Goal: Task Accomplishment & Management: Complete application form

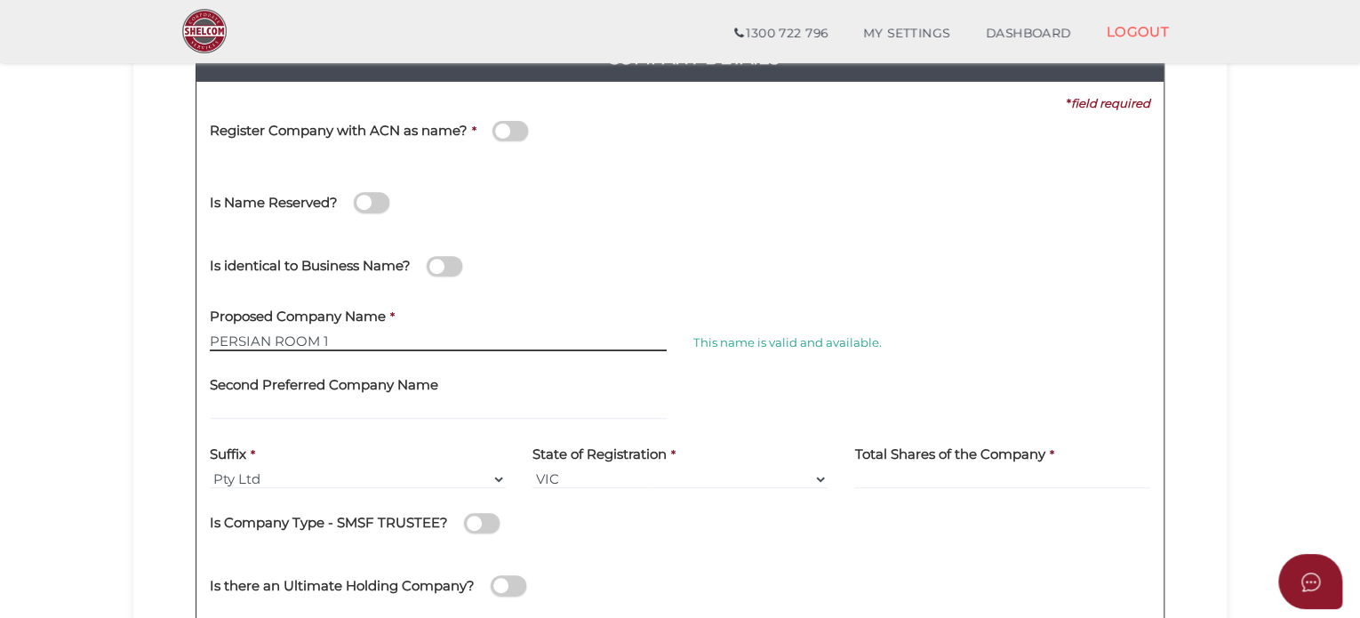
scroll to position [219, 0]
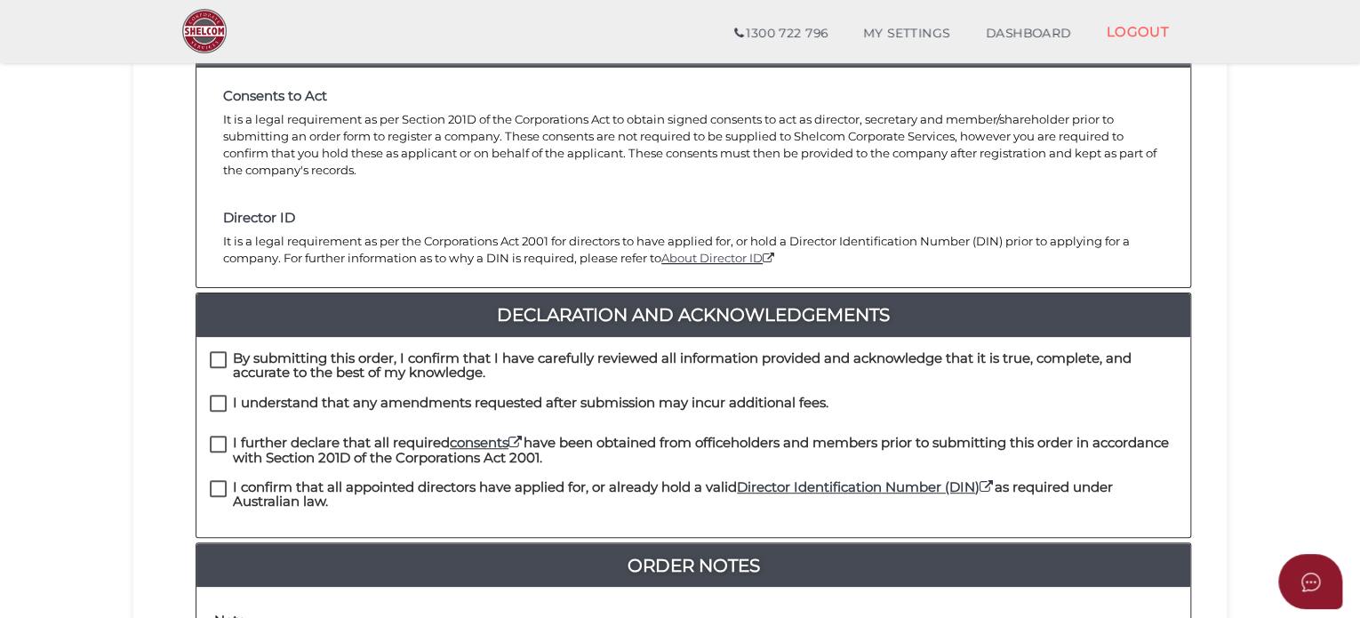
scroll to position [265, 0]
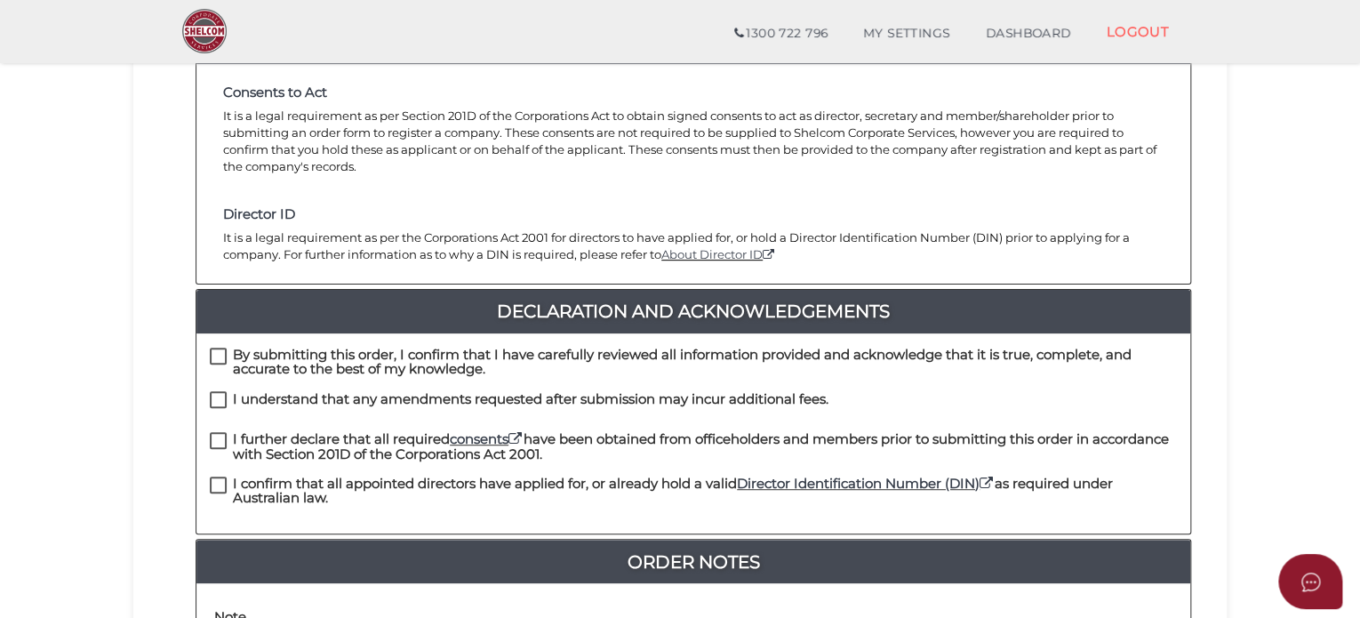
click at [218, 348] on label "By submitting this order, I confirm that I have carefully reviewed all informat…" at bounding box center [693, 359] width 967 height 22
checkbox input "true"
click at [217, 392] on label "I understand that any amendments requested after submission may incur additiona…" at bounding box center [519, 403] width 619 height 22
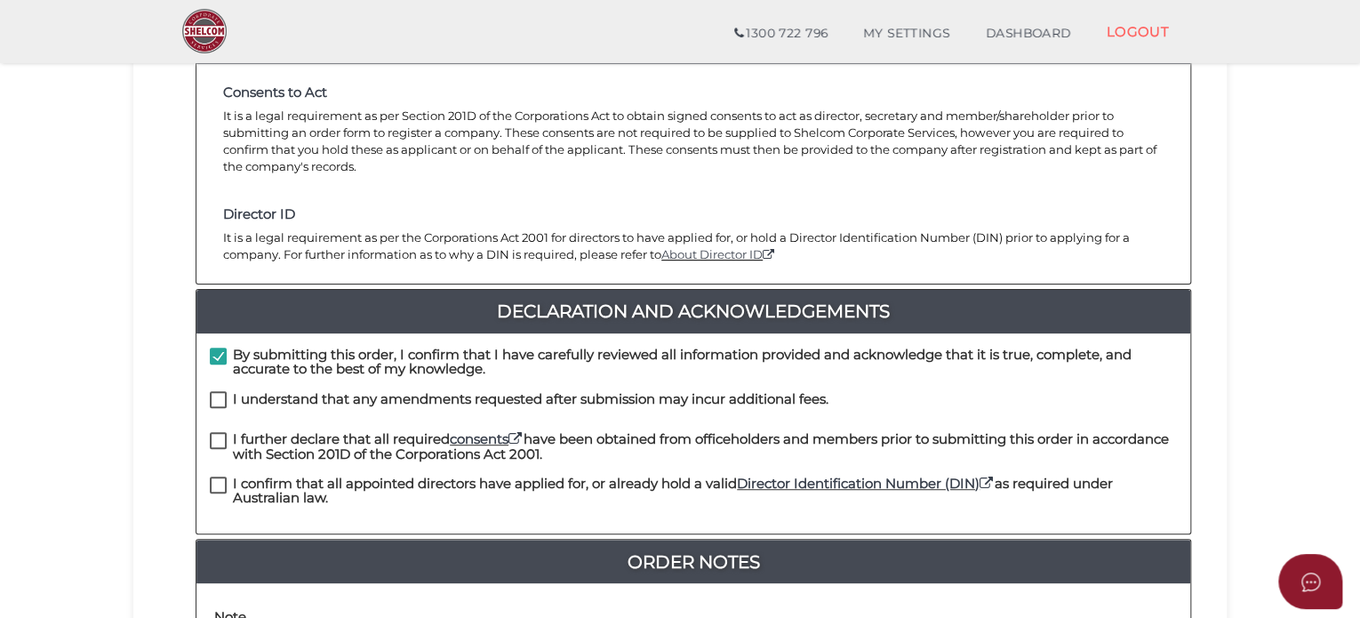
checkbox input "true"
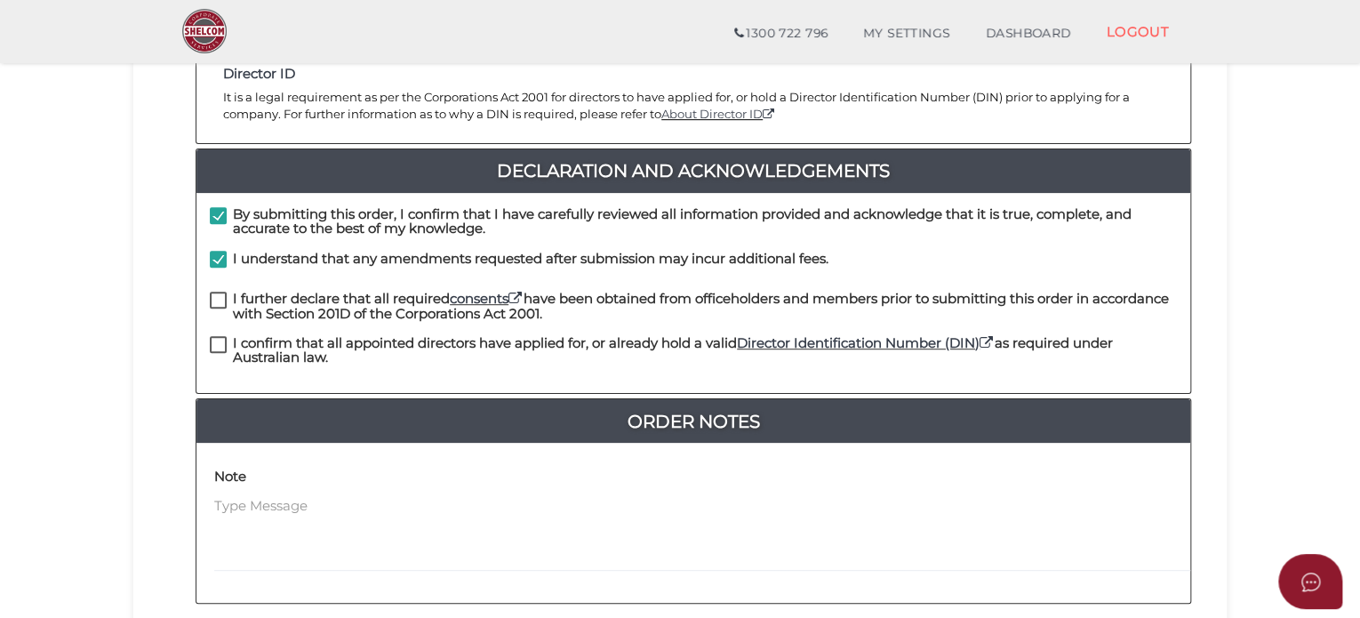
scroll to position [439, 0]
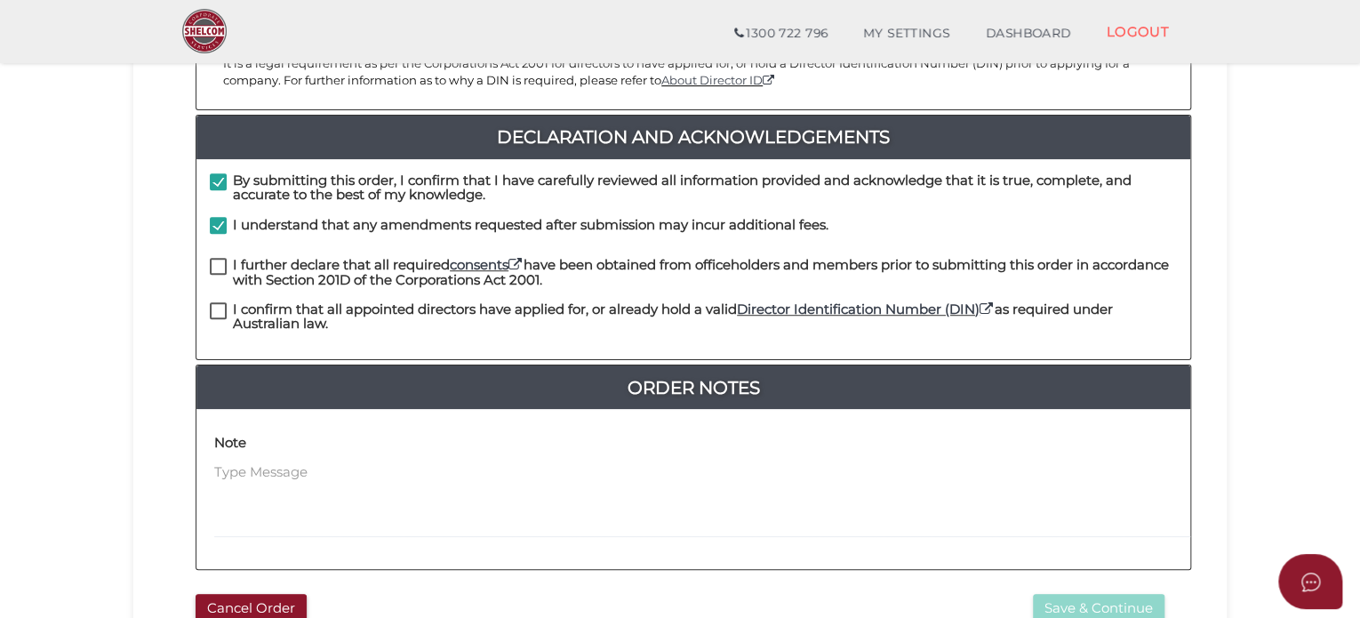
click at [217, 258] on label "I further declare that all required consents have been obtained from officehold…" at bounding box center [693, 269] width 967 height 22
checkbox input "true"
click at [224, 302] on label "I confirm that all appointed directors have applied for, or already hold a vali…" at bounding box center [693, 313] width 967 height 22
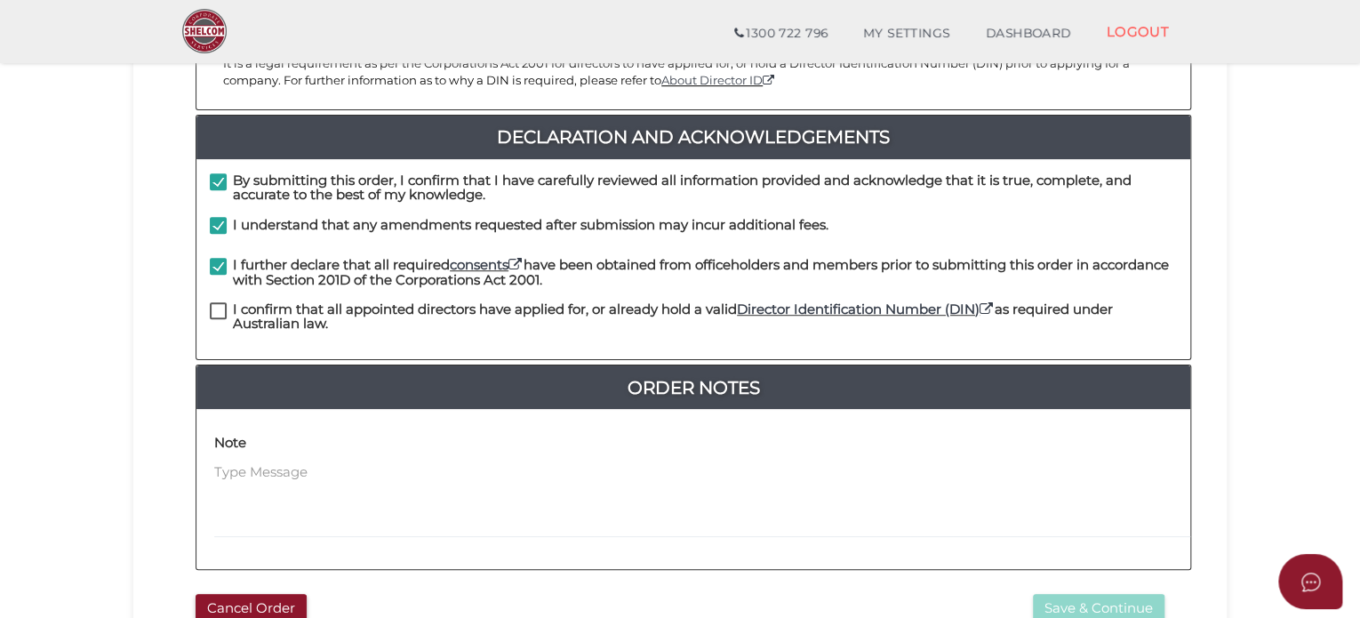
checkbox input "true"
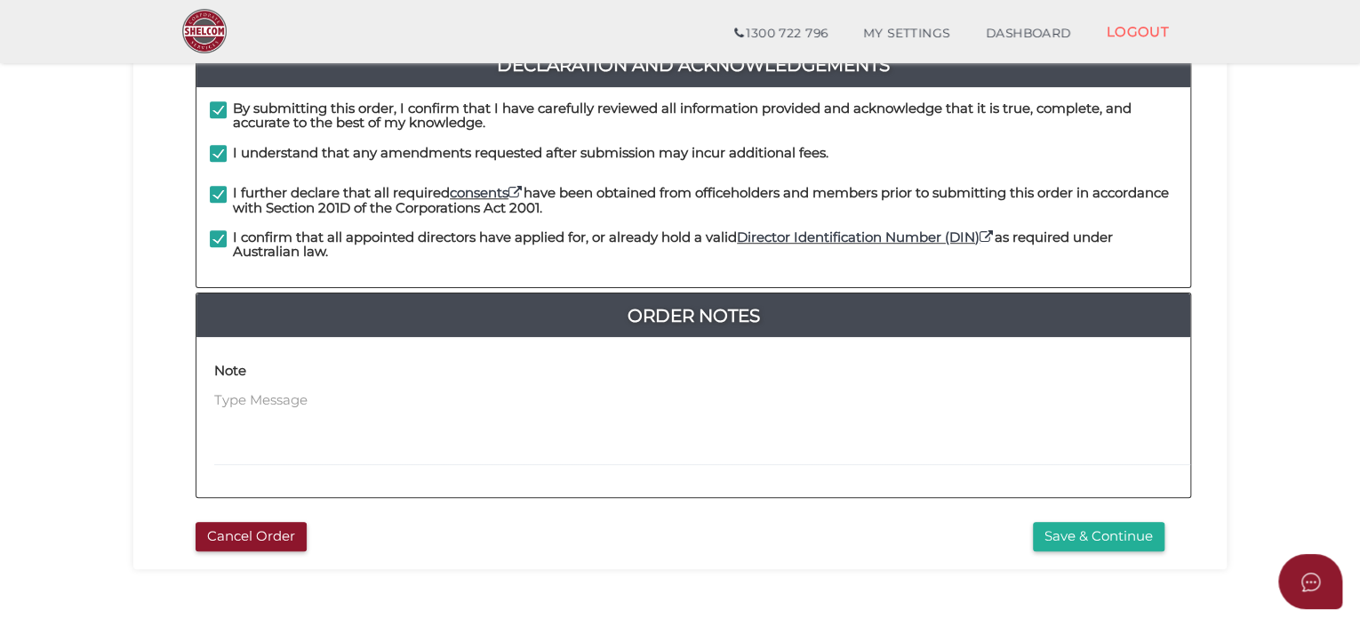
scroll to position [504, 0]
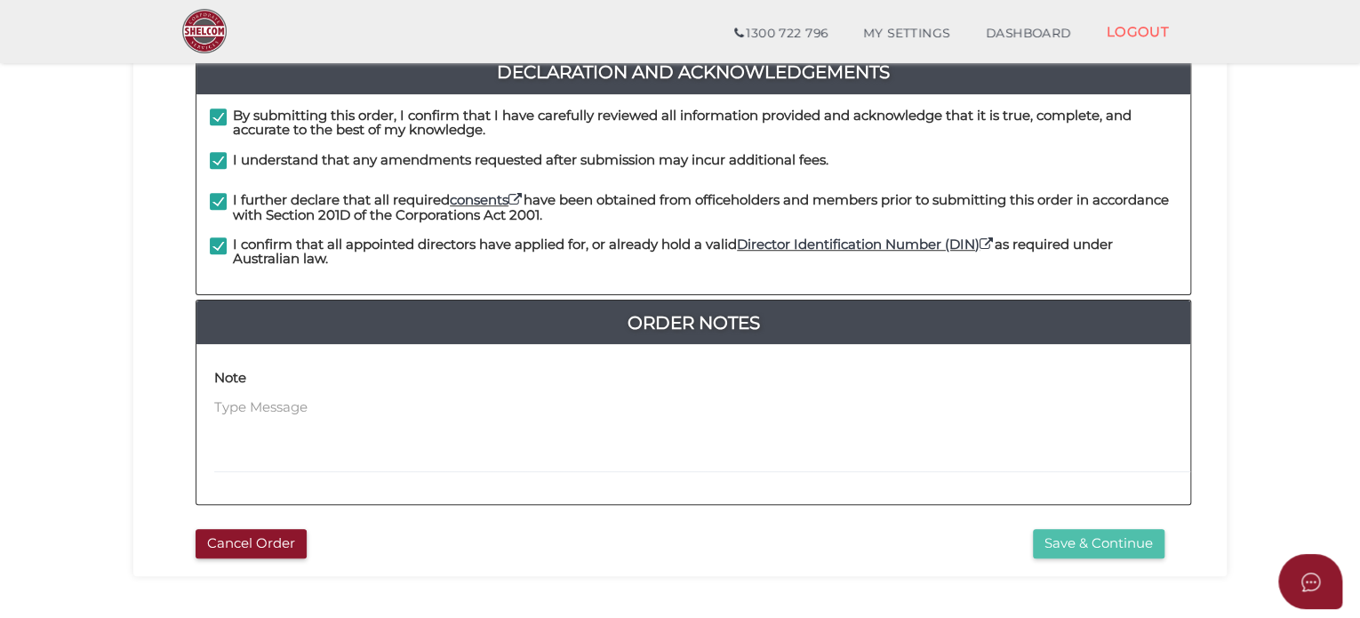
click at [1088, 529] on button "Save & Continue" at bounding box center [1099, 543] width 132 height 29
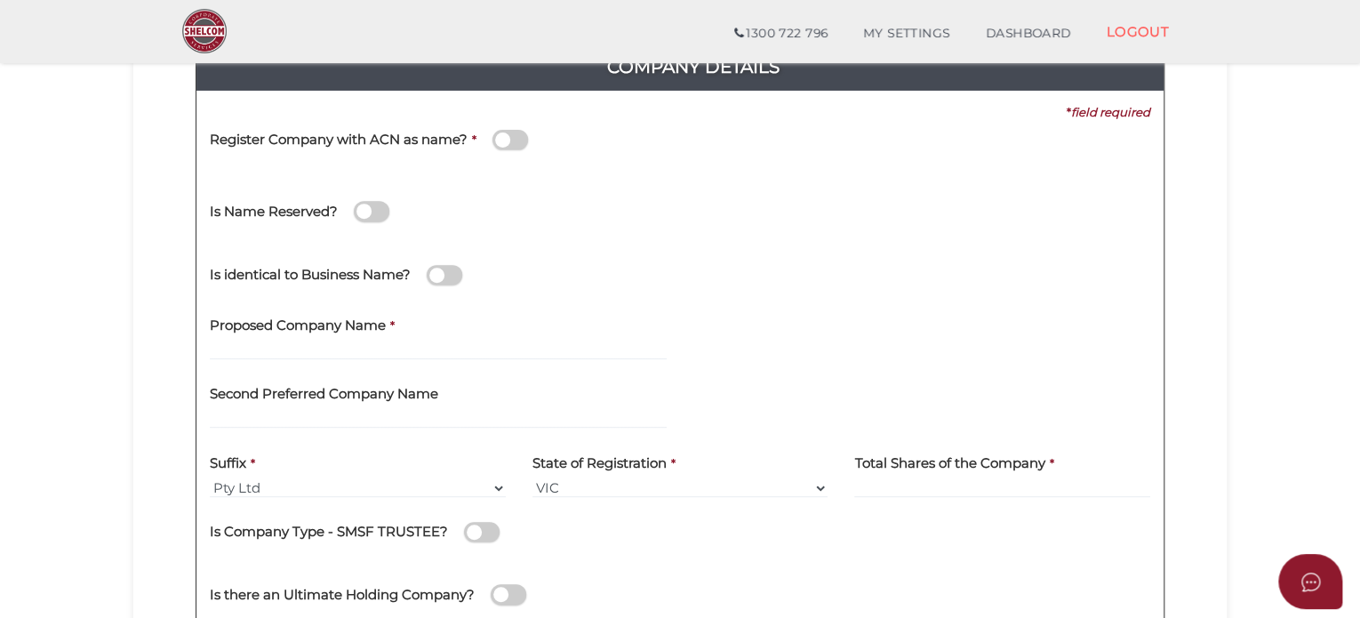
scroll to position [228, 0]
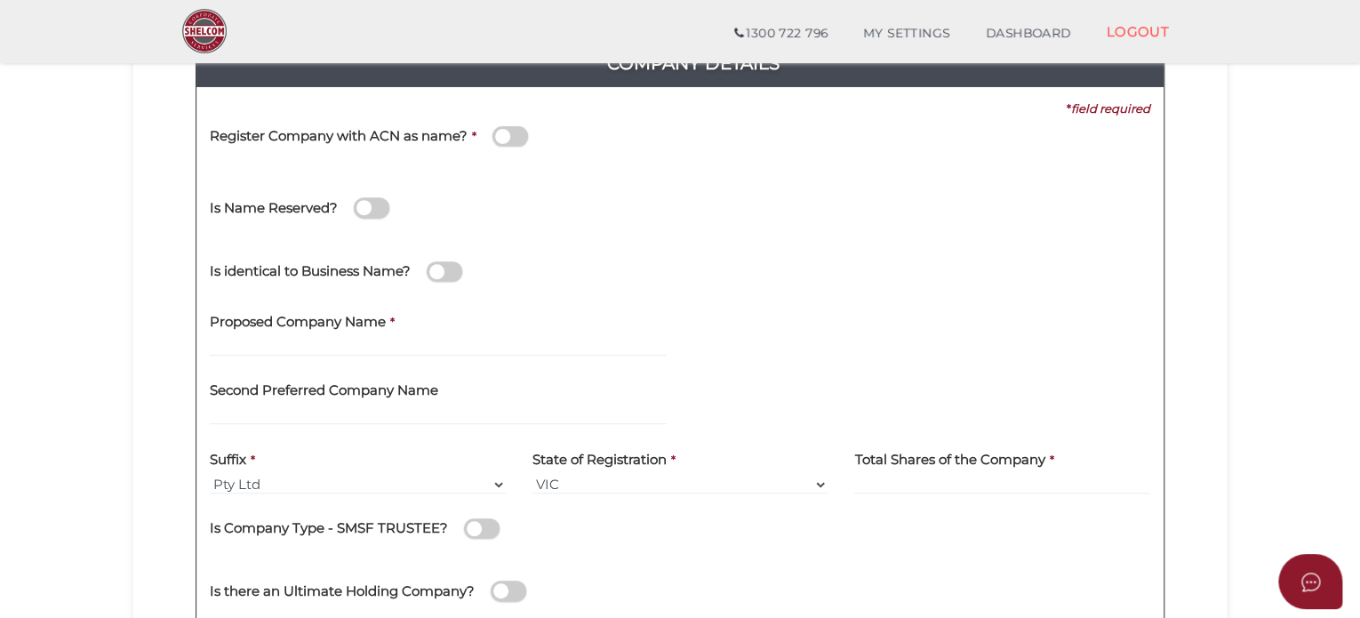
click at [515, 127] on span at bounding box center [511, 136] width 36 height 20
click at [0, 0] on input "checkbox" at bounding box center [0, 0] width 0 height 0
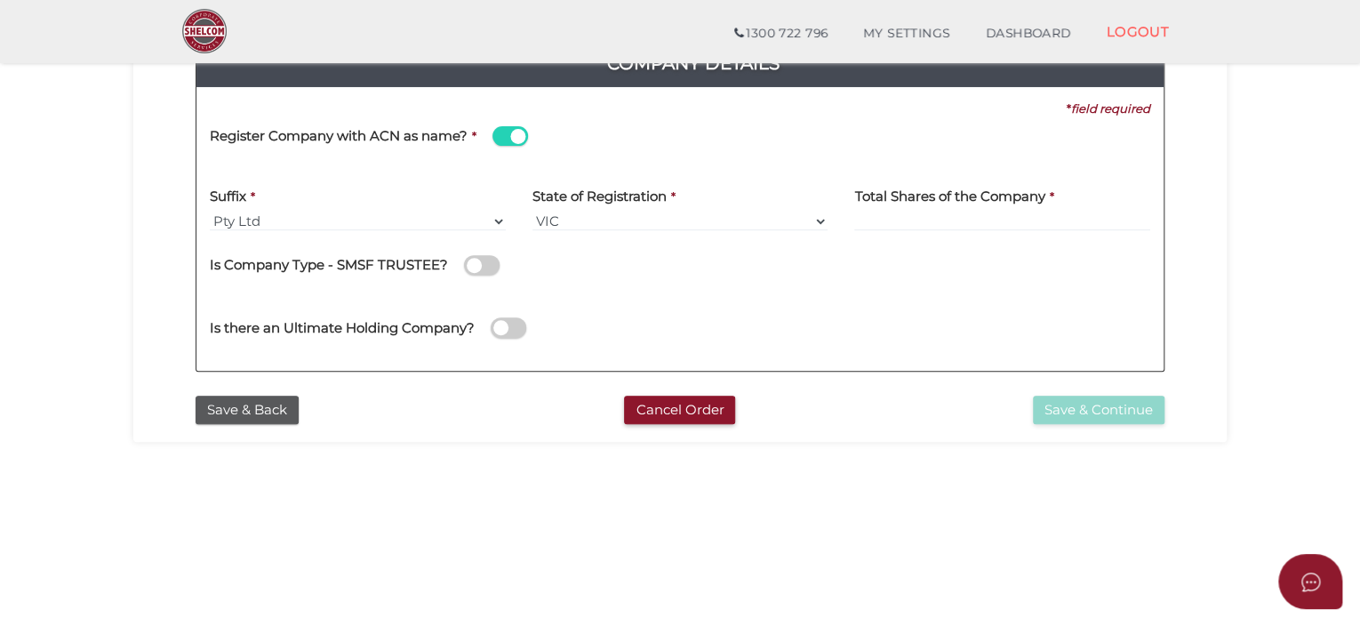
click at [508, 137] on span at bounding box center [511, 136] width 36 height 20
click at [0, 0] on input "checkbox" at bounding box center [0, 0] width 0 height 0
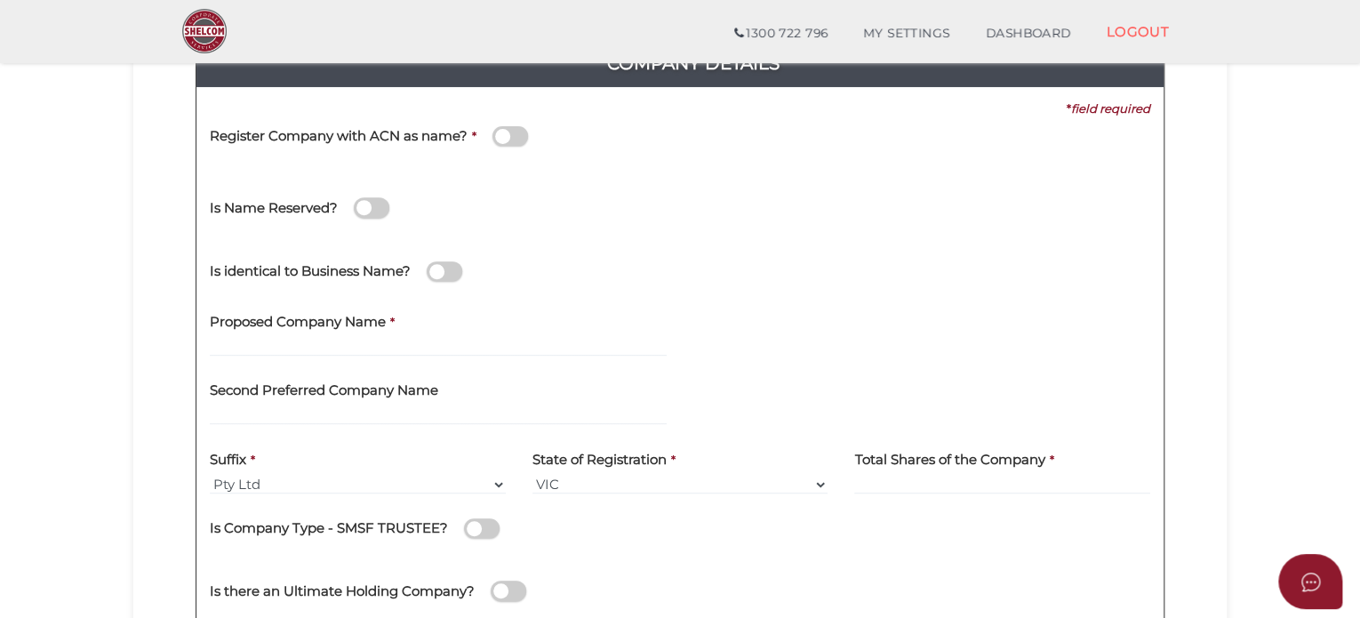
click at [448, 274] on span at bounding box center [445, 271] width 36 height 20
click at [0, 0] on input "checkbox" at bounding box center [0, 0] width 0 height 0
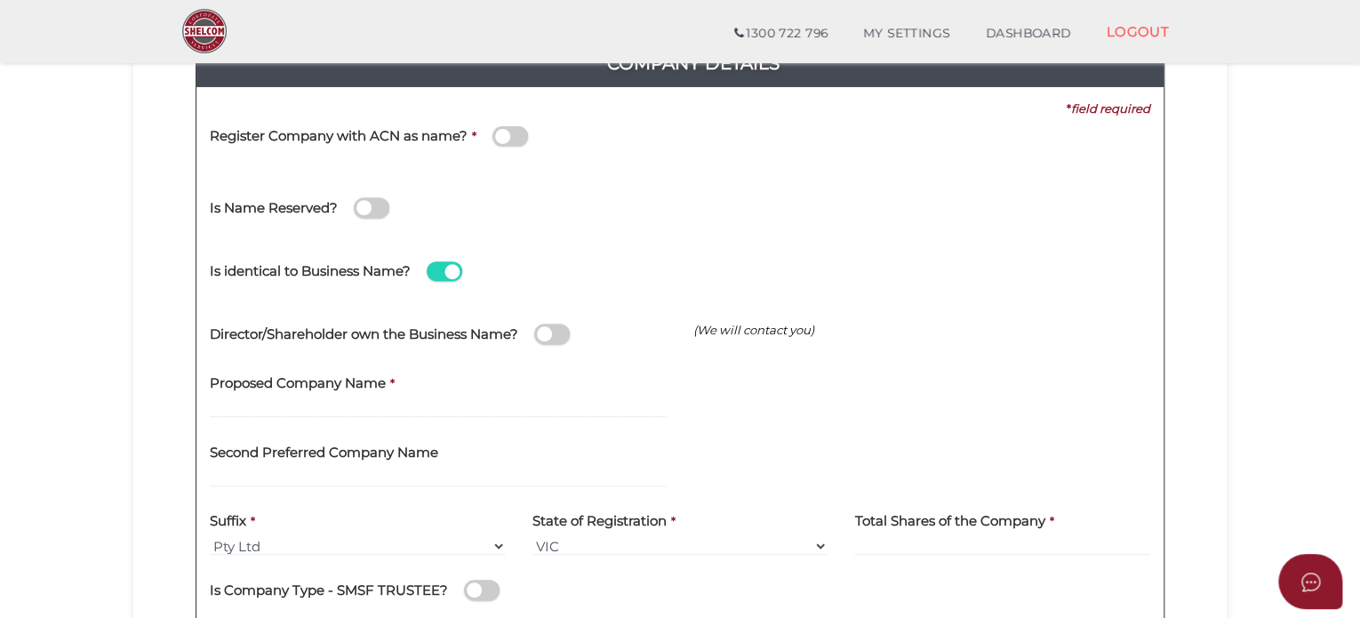
click at [451, 269] on span at bounding box center [445, 271] width 36 height 20
click at [0, 0] on input "checkbox" at bounding box center [0, 0] width 0 height 0
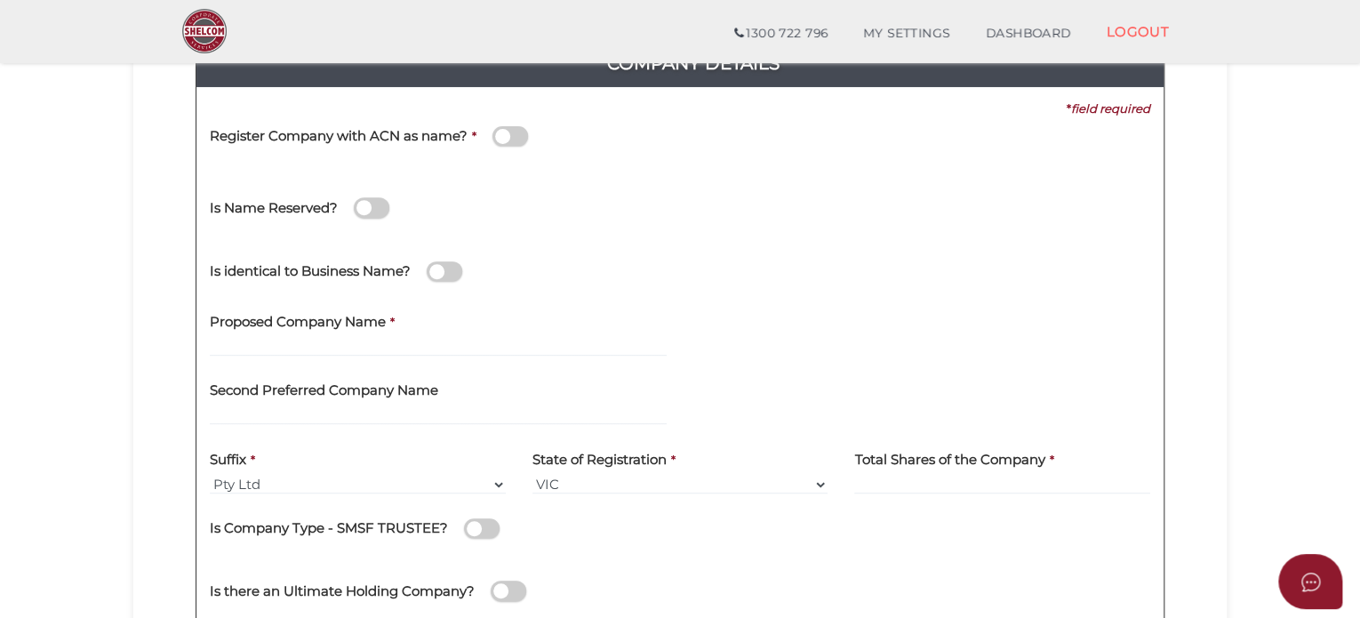
click at [449, 278] on span at bounding box center [445, 271] width 36 height 20
click at [0, 0] on input "checkbox" at bounding box center [0, 0] width 0 height 0
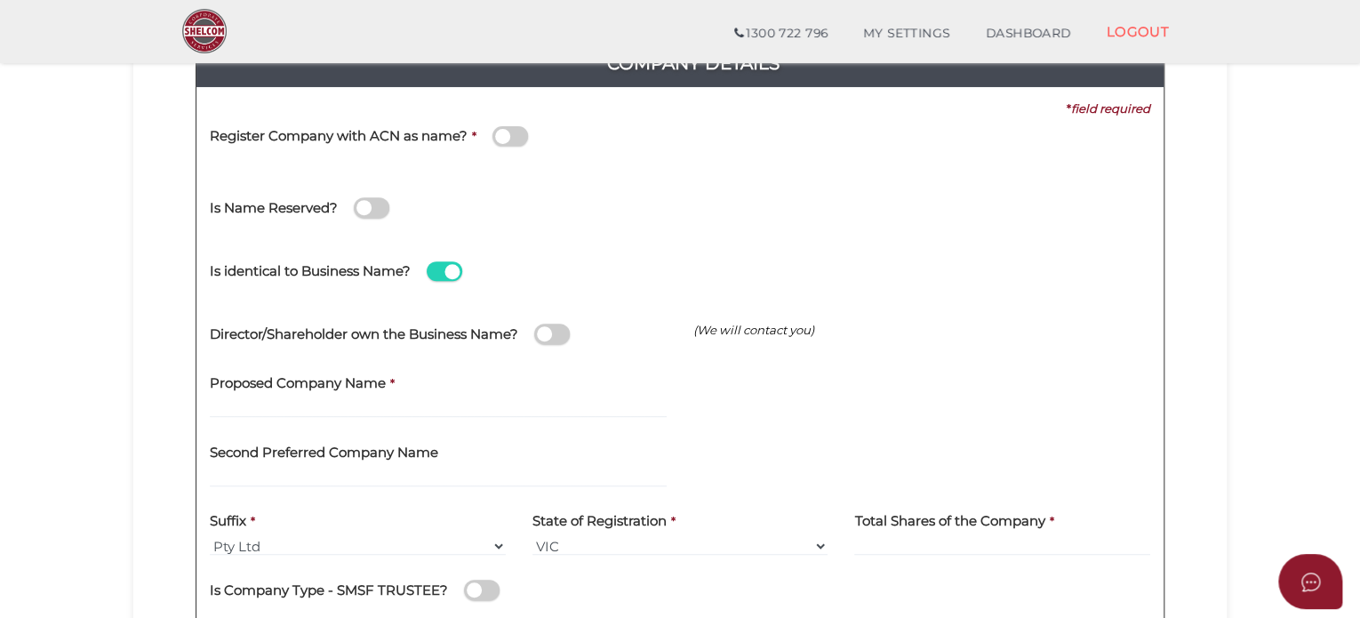
click at [570, 330] on span at bounding box center [552, 334] width 36 height 20
click at [0, 0] on input "checkbox" at bounding box center [0, 0] width 0 height 0
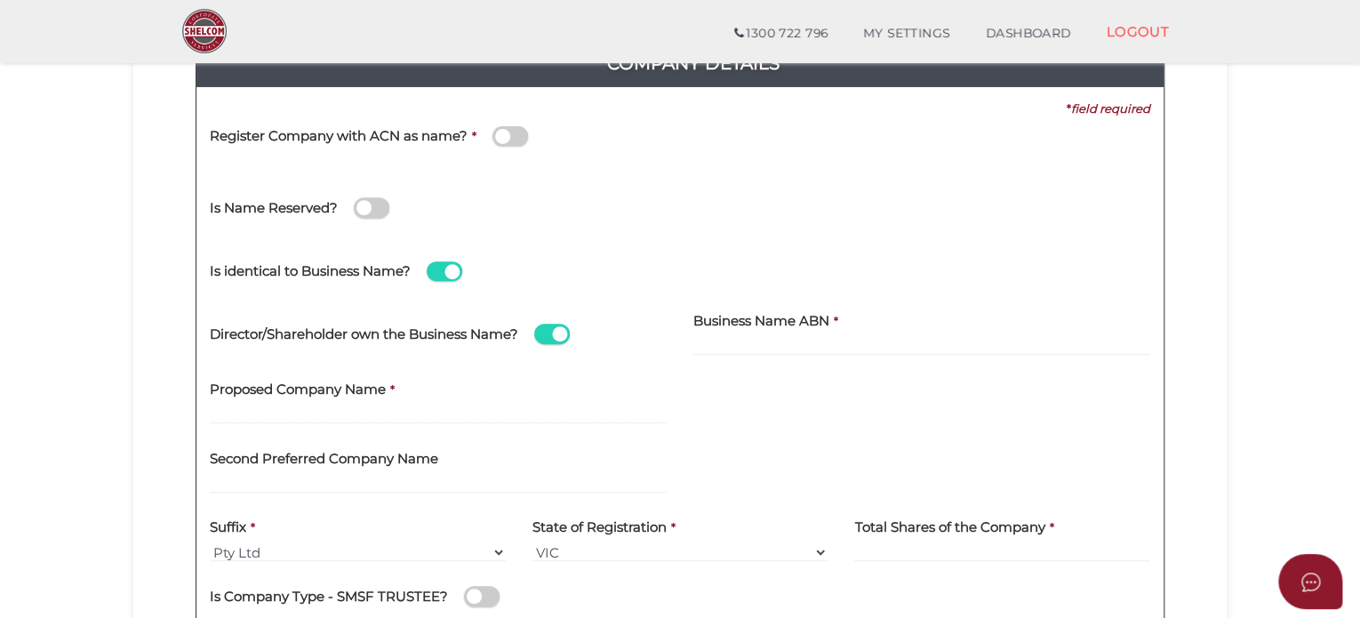
click at [559, 342] on span at bounding box center [552, 334] width 36 height 20
click at [0, 0] on input "checkbox" at bounding box center [0, 0] width 0 height 0
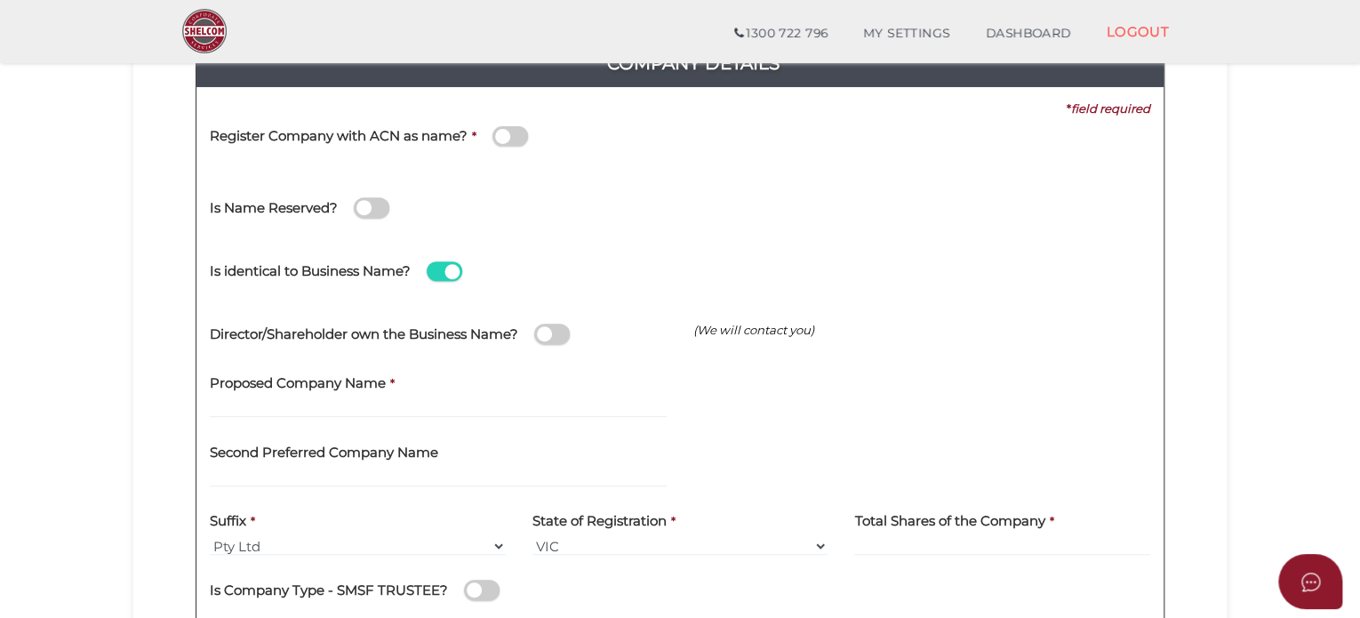
click at [462, 268] on span at bounding box center [445, 271] width 36 height 20
click at [0, 0] on input "checkbox" at bounding box center [0, 0] width 0 height 0
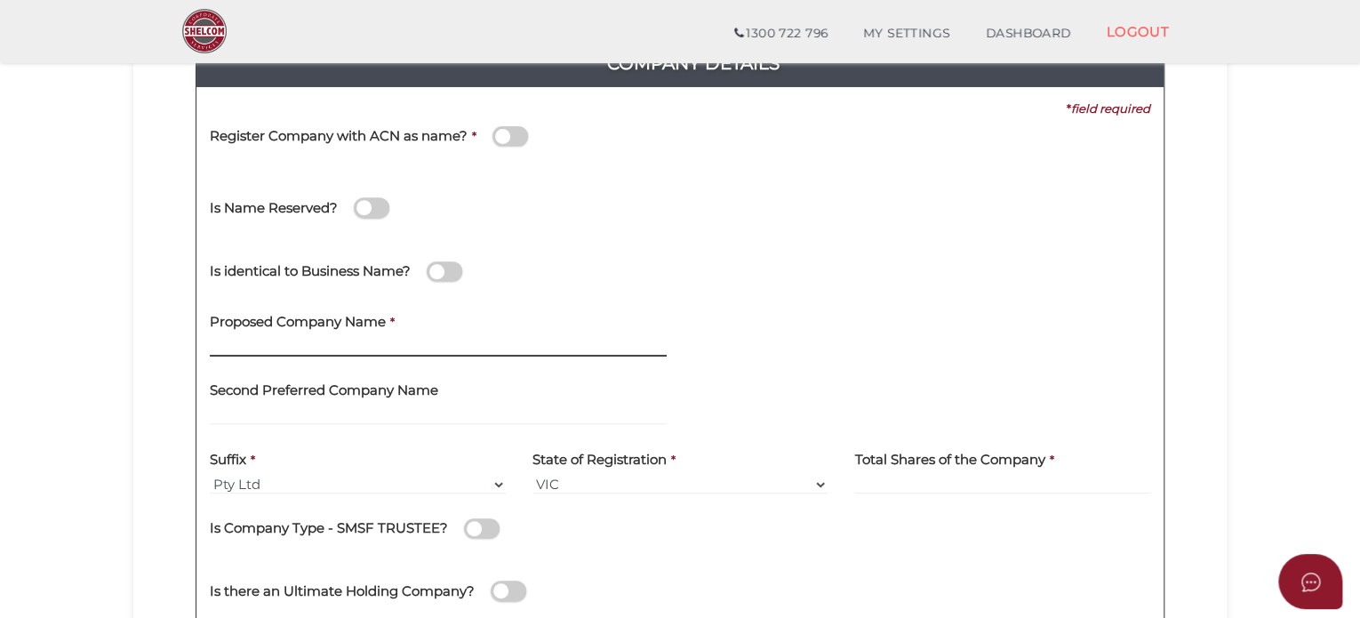
click at [319, 347] on input "text" at bounding box center [438, 347] width 457 height 20
click at [300, 351] on input "text" at bounding box center [438, 347] width 457 height 20
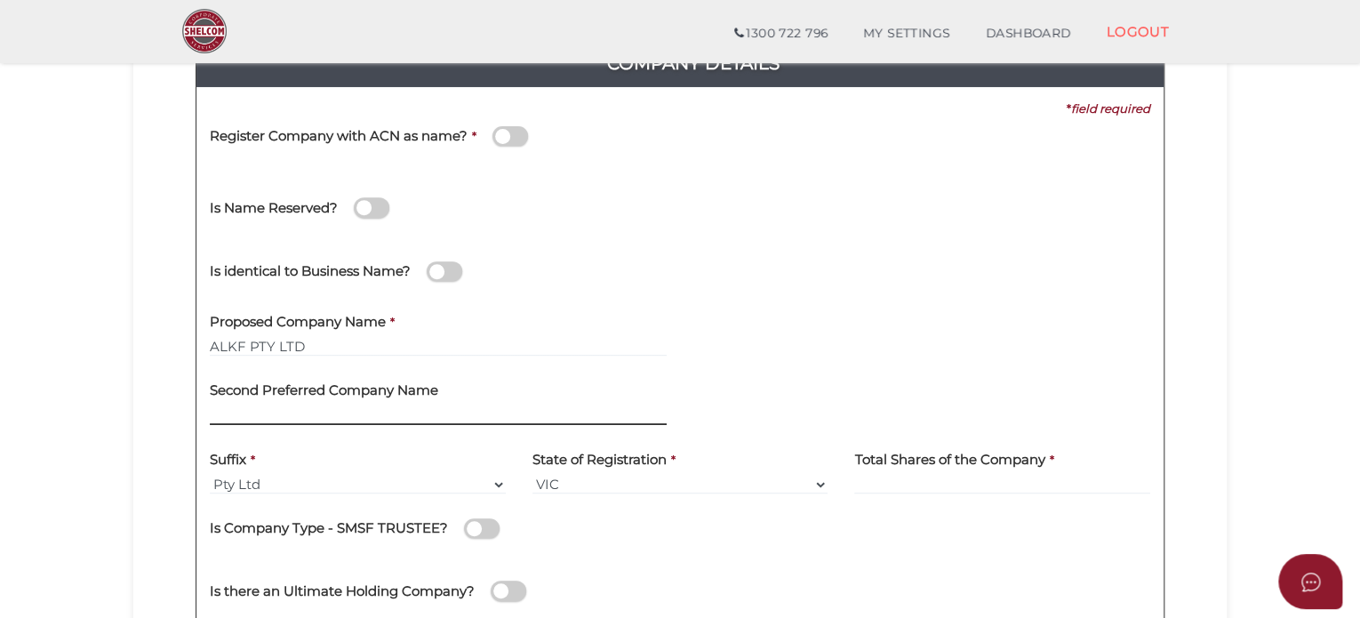
click at [377, 405] on input "text" at bounding box center [438, 415] width 457 height 20
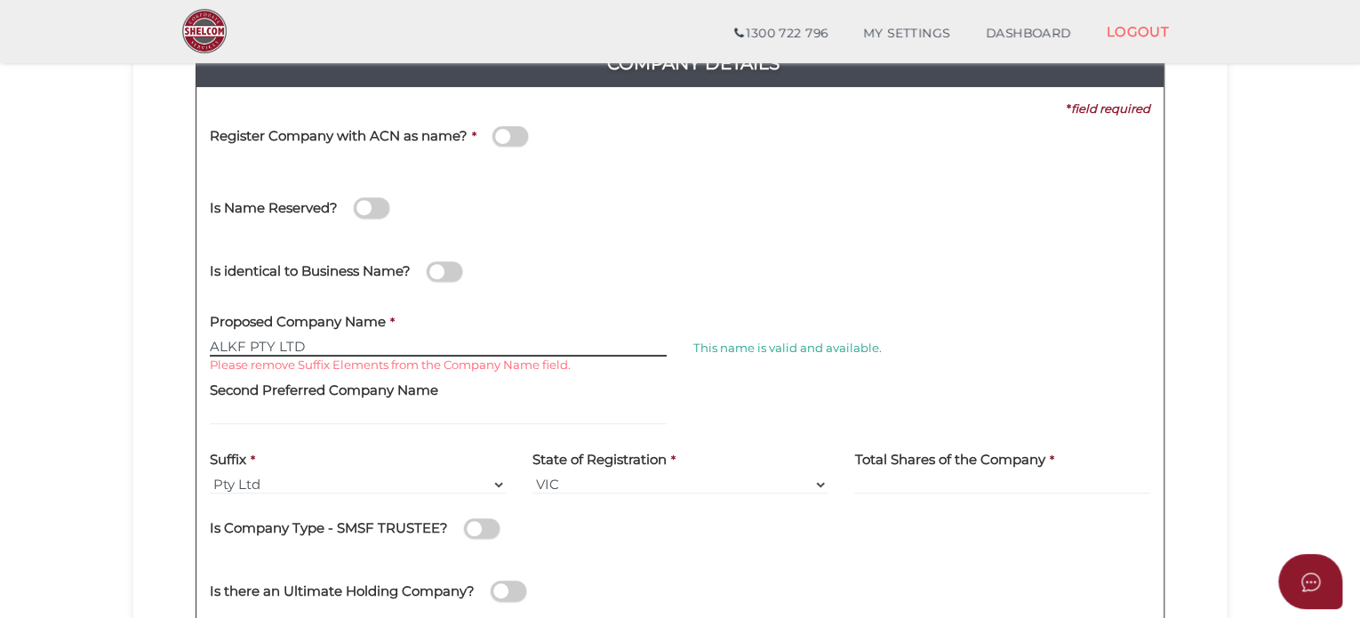
click at [324, 347] on input "ALKF PTY LTD" at bounding box center [438, 347] width 457 height 20
type input "ALKF"
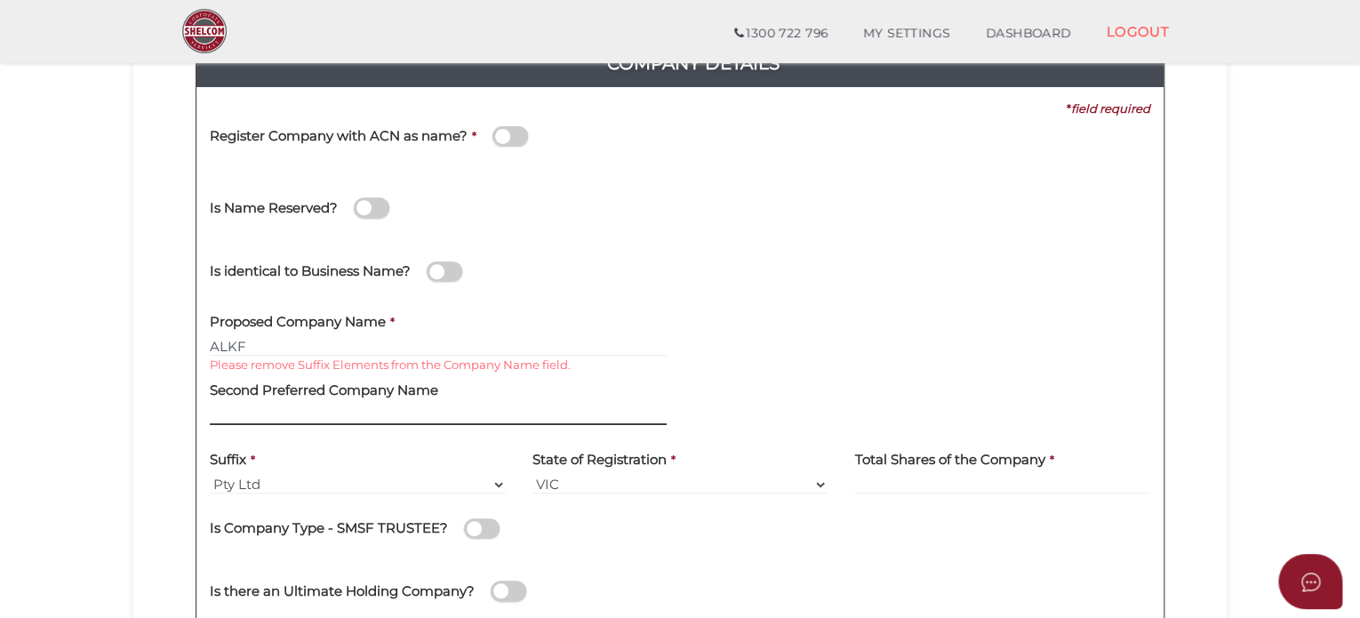
click at [323, 406] on input "text" at bounding box center [438, 415] width 457 height 20
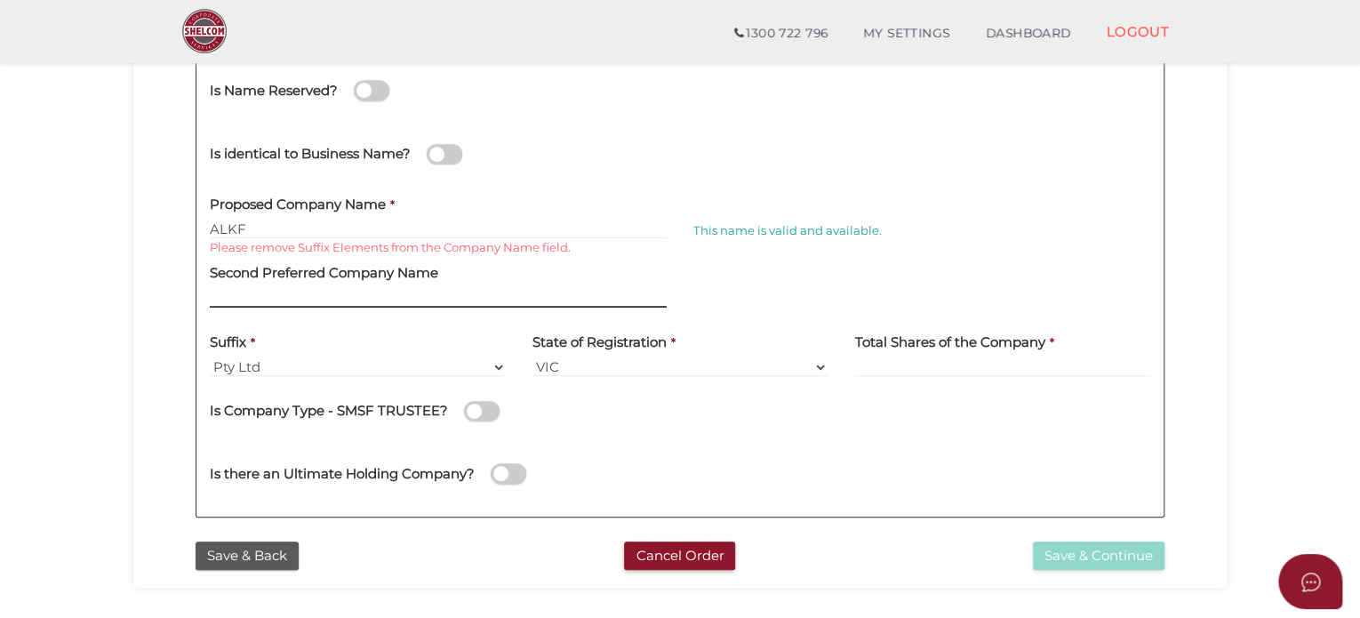
scroll to position [348, 0]
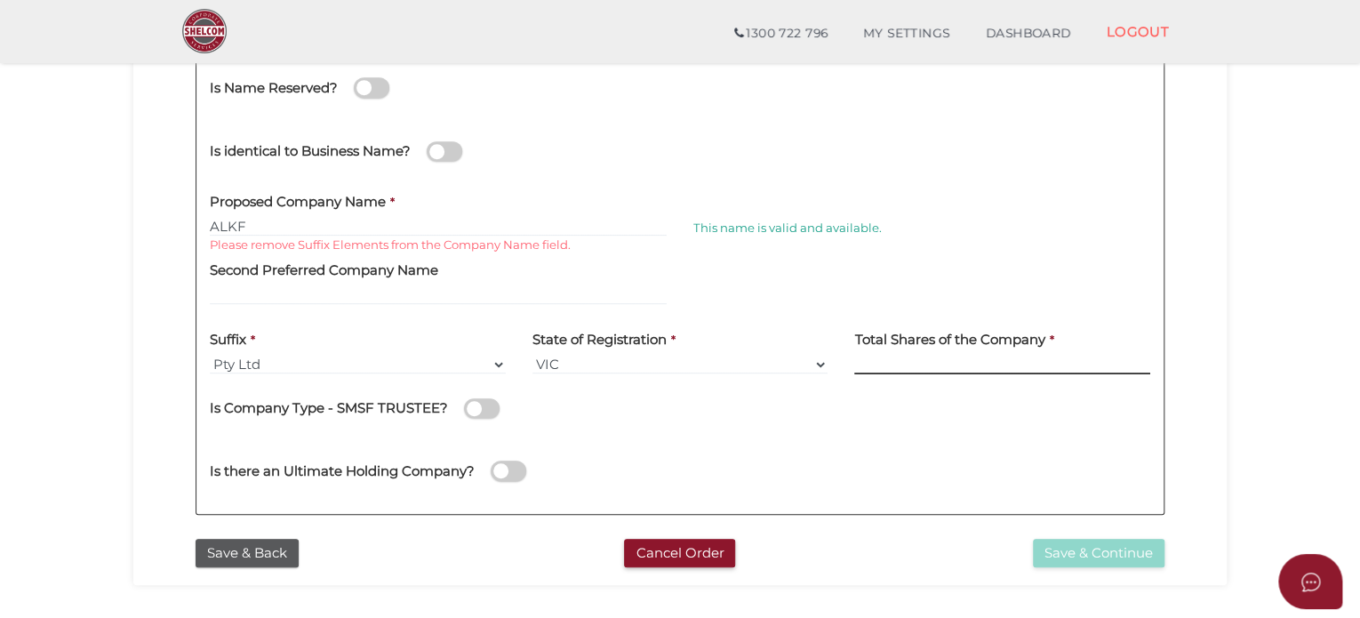
click at [901, 355] on input at bounding box center [1002, 365] width 296 height 20
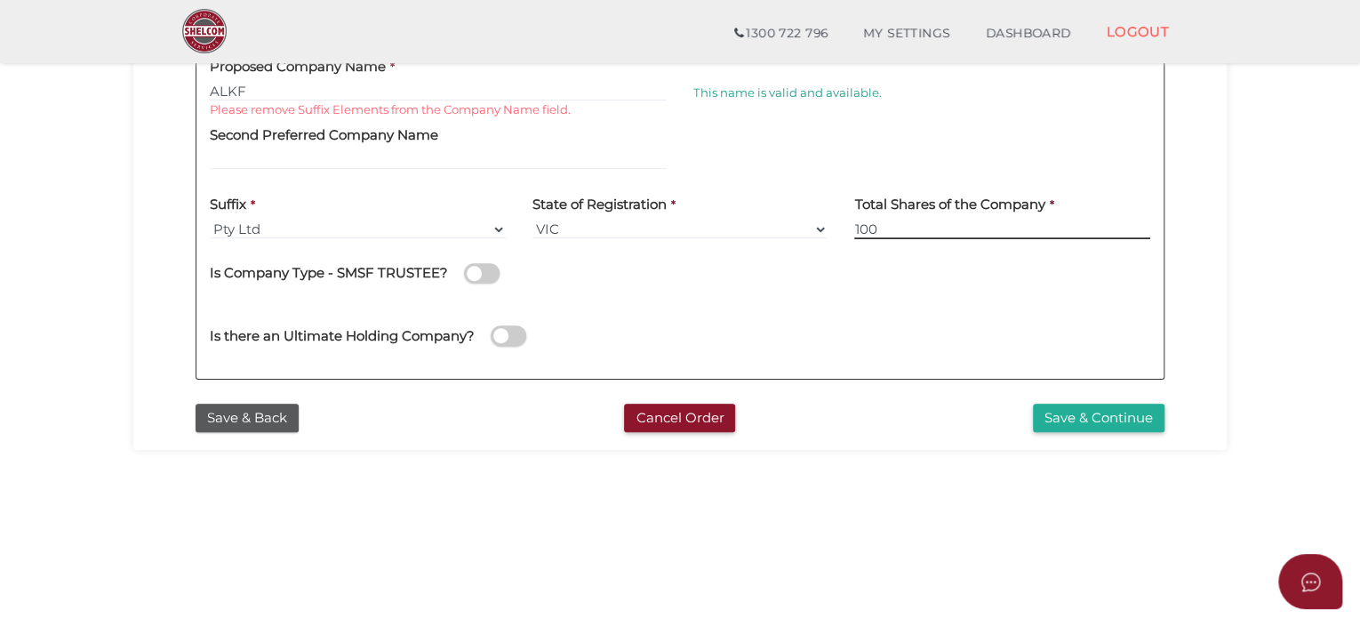
scroll to position [484, 0]
type input "100"
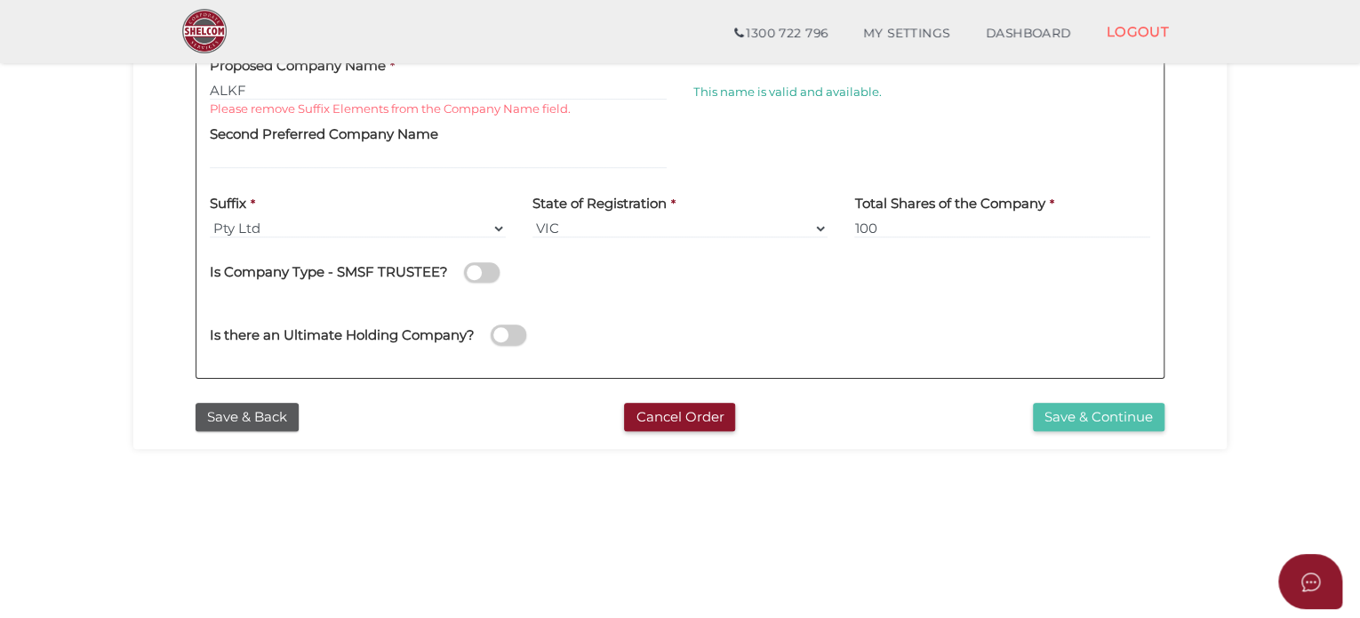
click at [1045, 412] on button "Save & Continue" at bounding box center [1099, 417] width 132 height 29
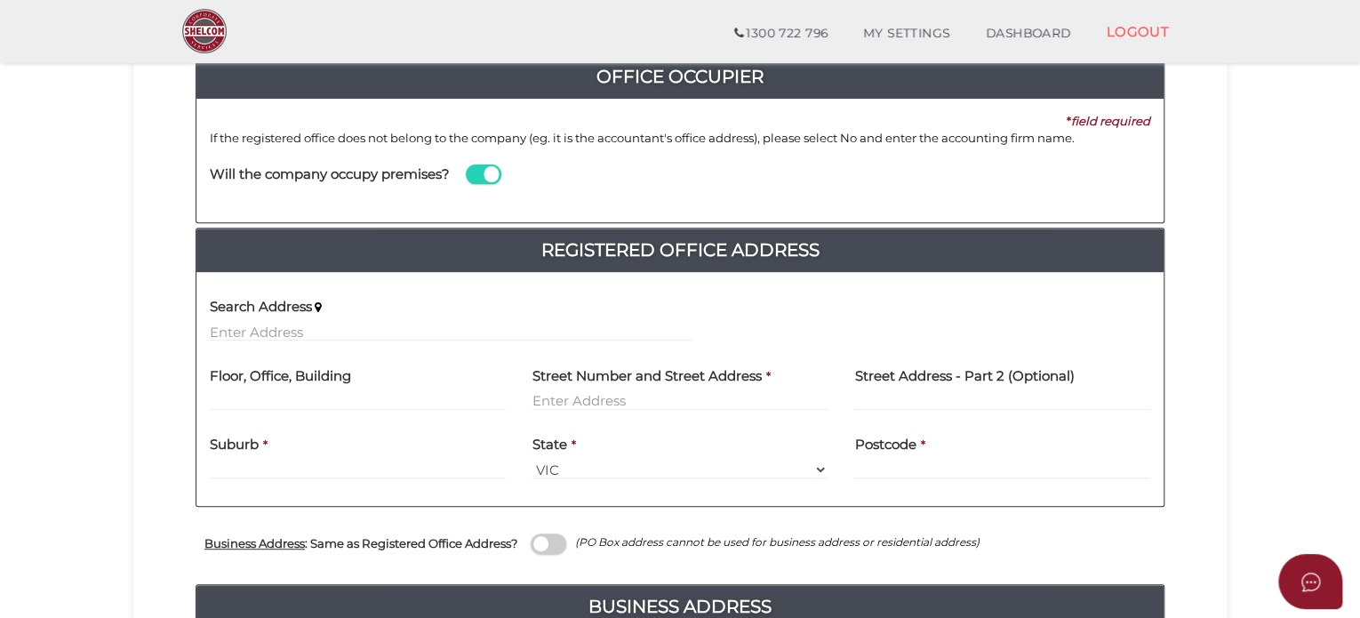
scroll to position [213, 0]
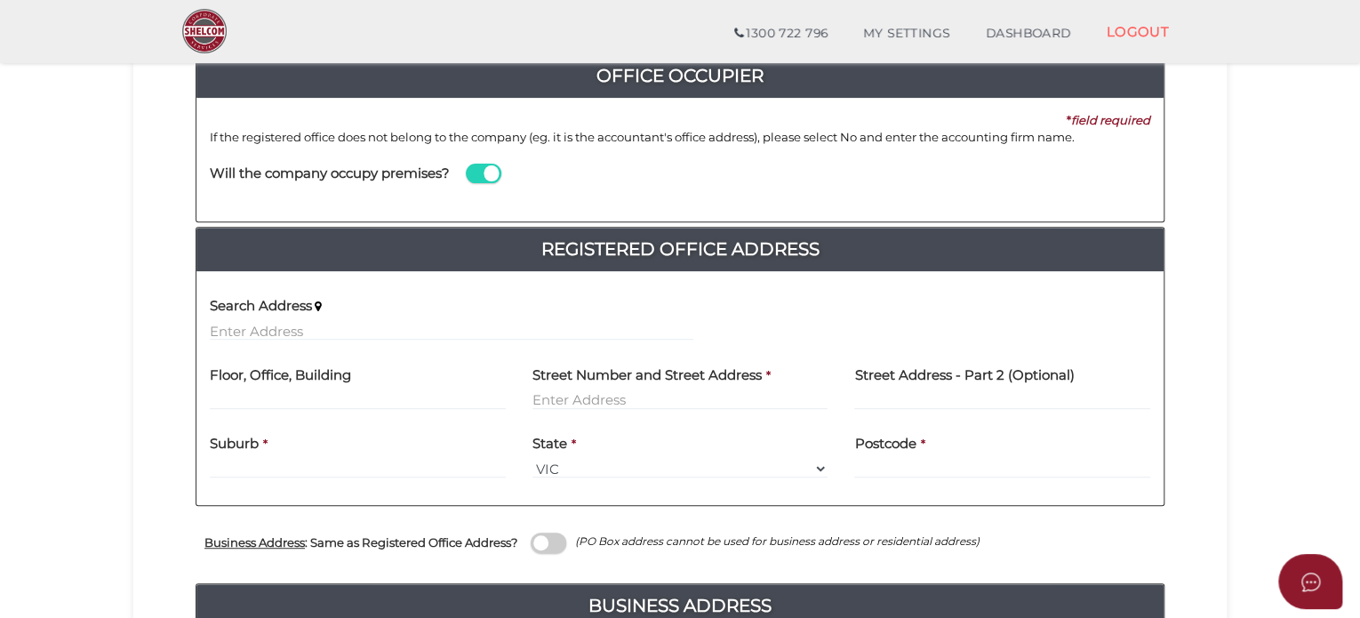
click at [345, 340] on div "Search Address" at bounding box center [451, 319] width 510 height 69
click at [331, 321] on input "text" at bounding box center [452, 331] width 484 height 20
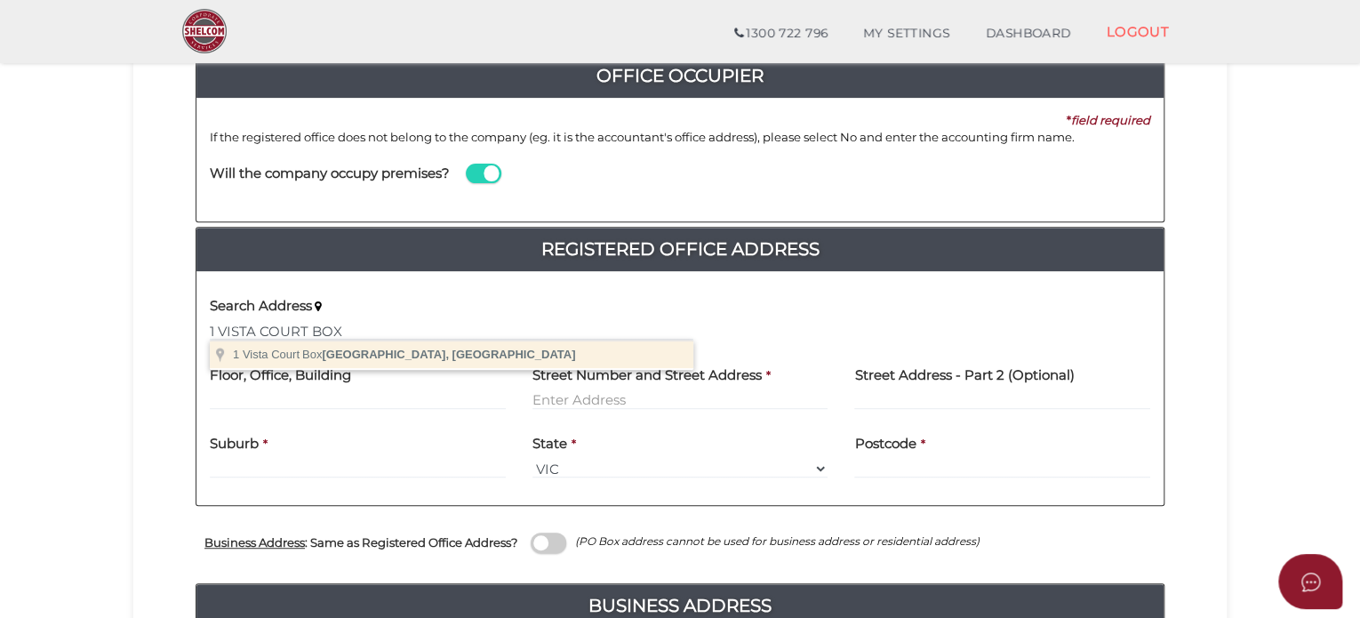
type input "1 Vista Court, Box Hill North VIC, Australia"
type input "1 Vista Court"
type input "Box Hill North"
select select "VIC"
type input "3129"
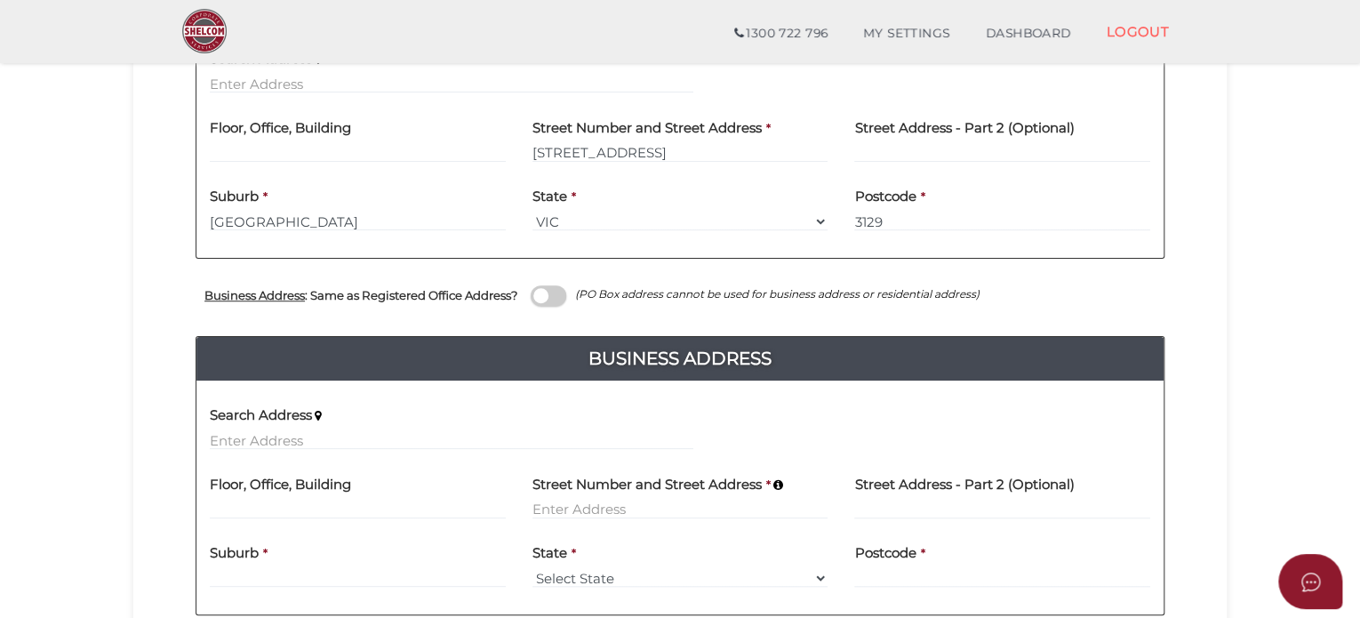
scroll to position [461, 0]
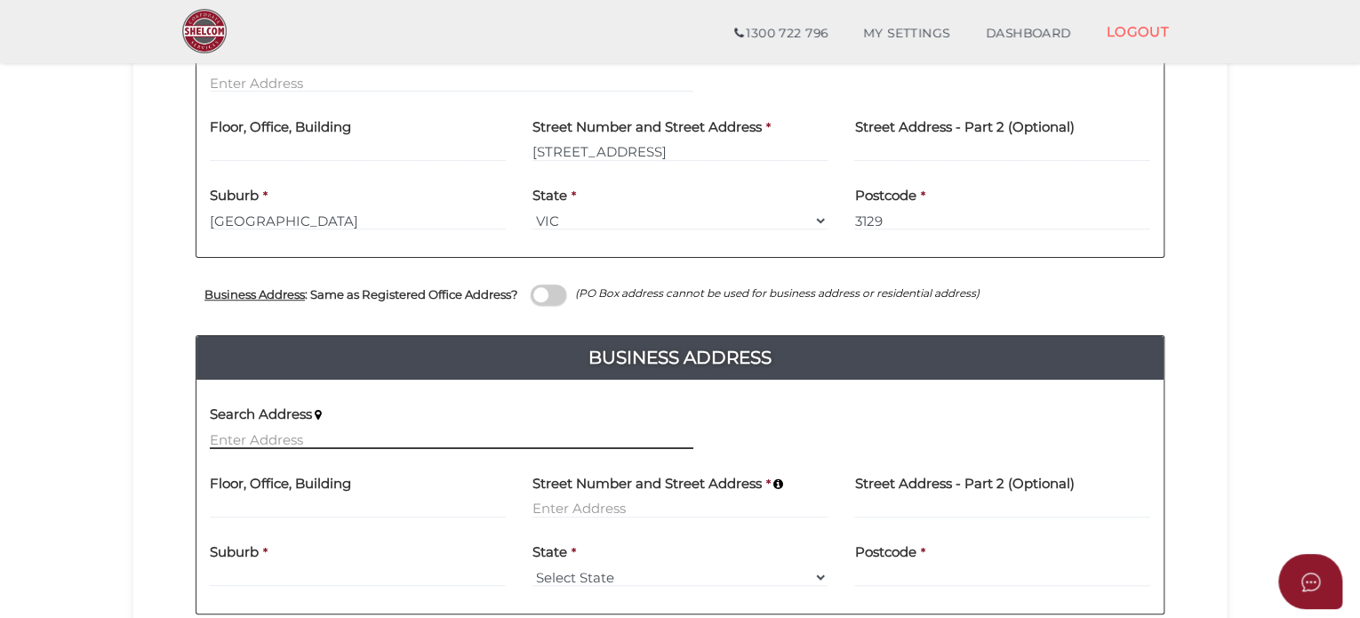
click at [270, 431] on input "text" at bounding box center [452, 439] width 484 height 20
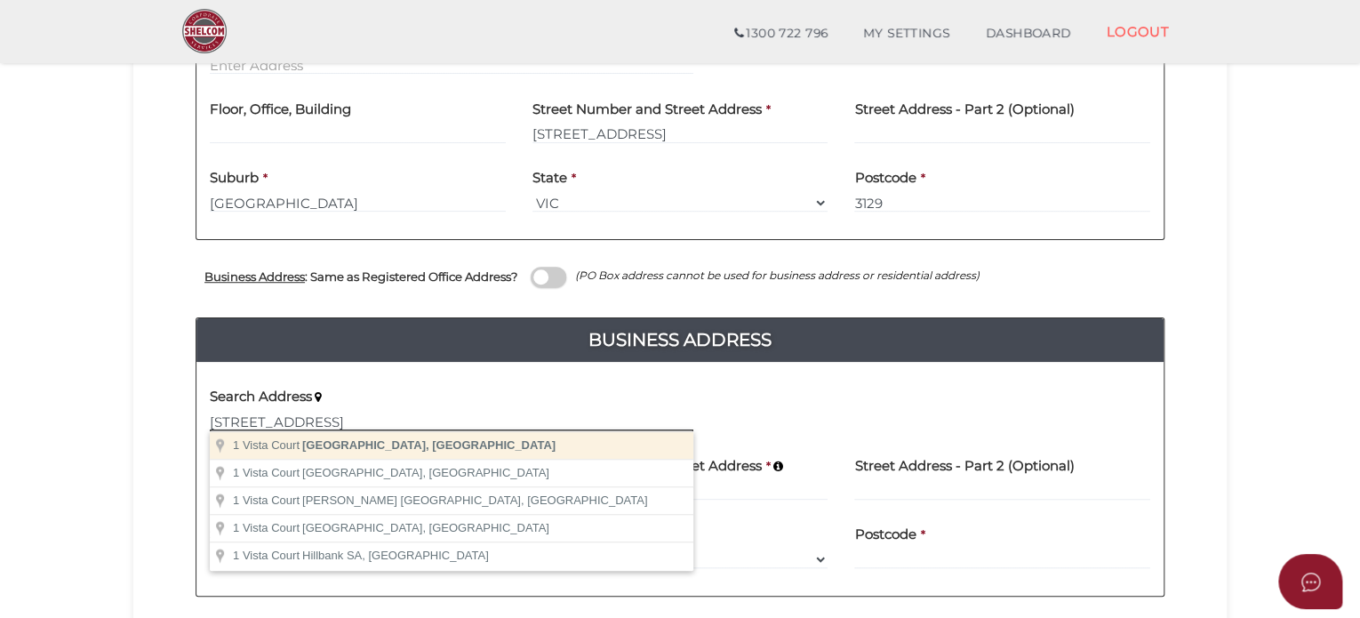
scroll to position [482, 0]
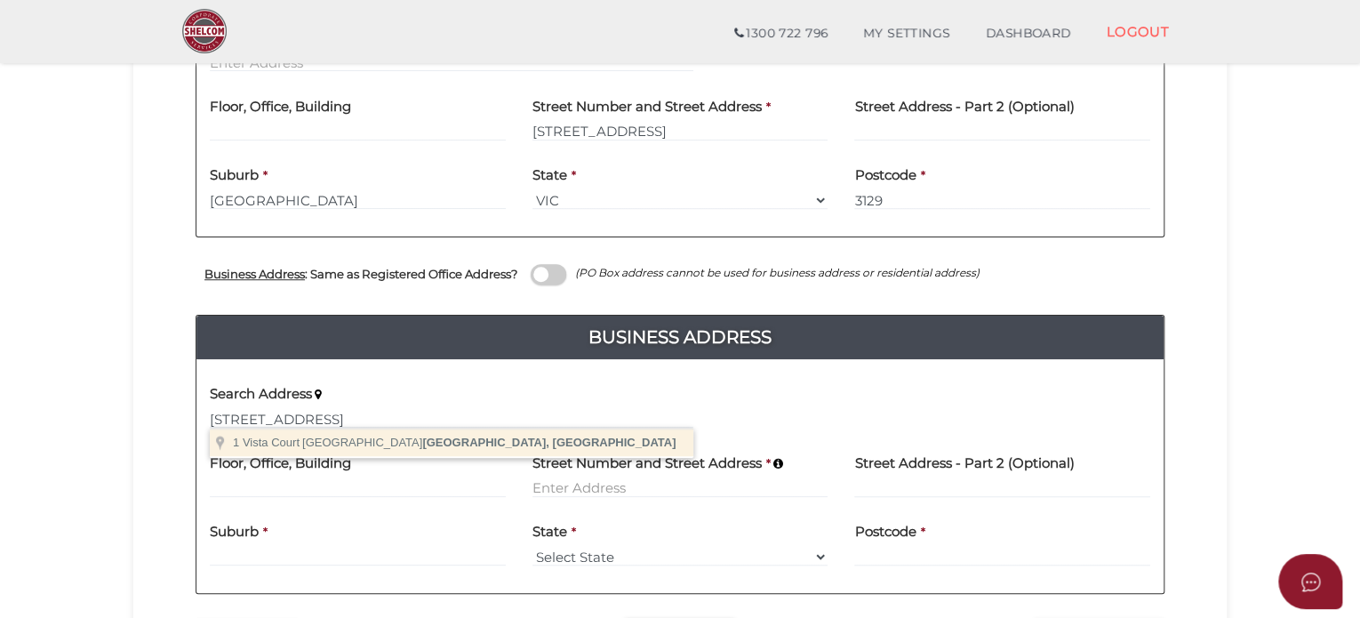
type input "1 Vista Court, Box Hill North VIC, Australia"
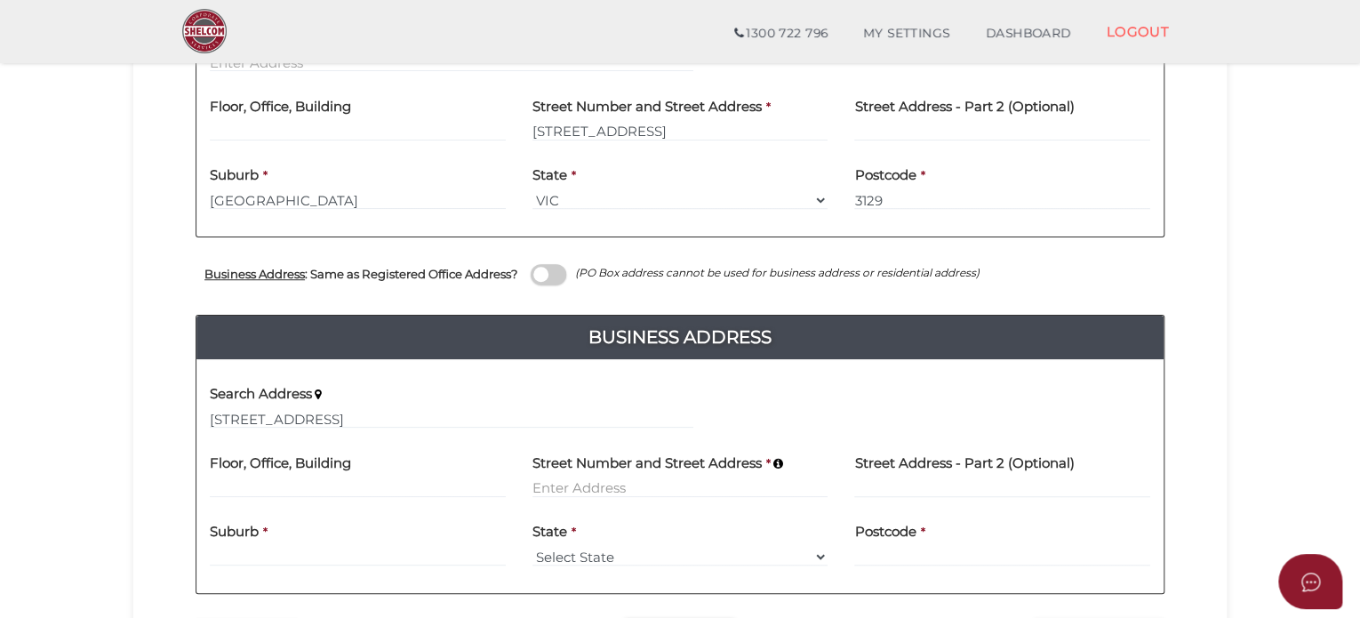
type input "1 Vista Court"
type input "Box Hill North"
select select "VIC"
type input "3129"
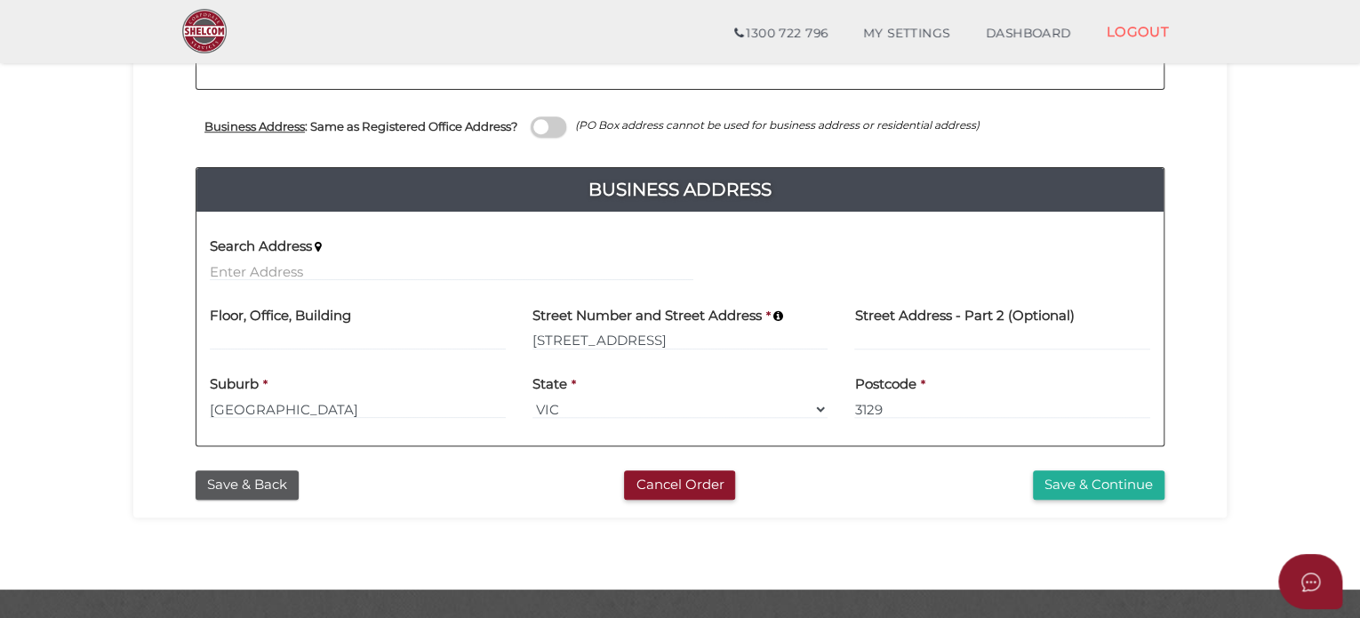
scroll to position [640, 0]
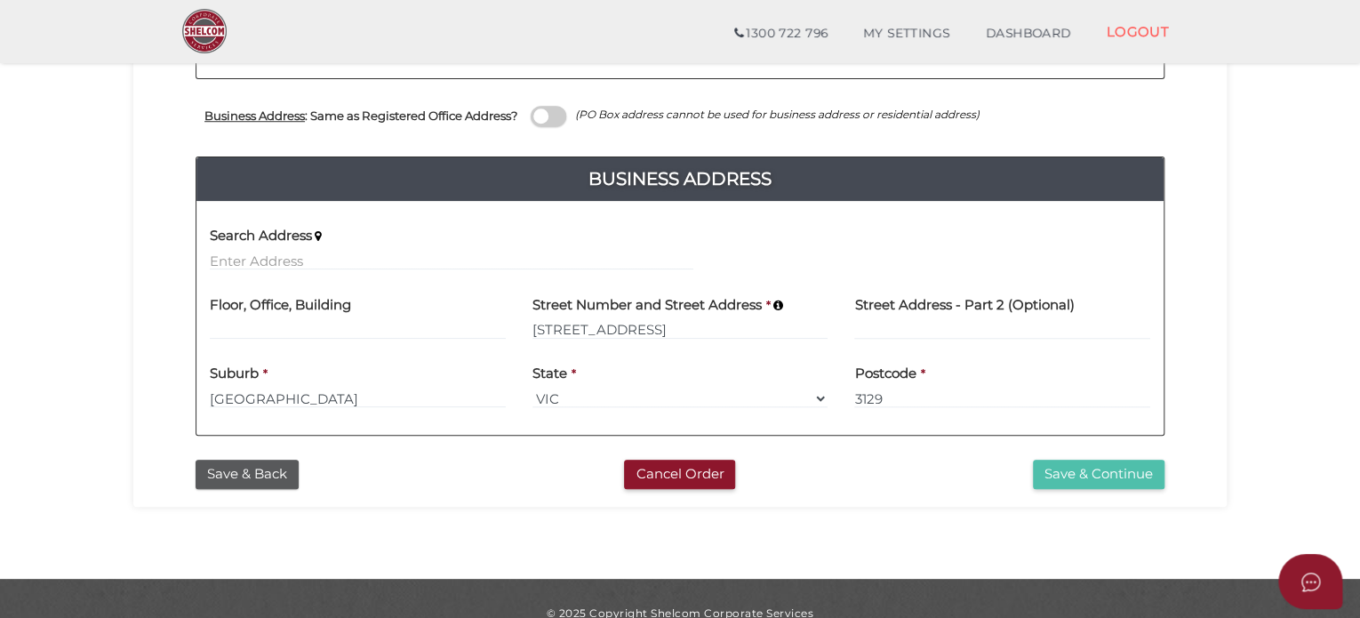
click at [1064, 474] on button "Save & Continue" at bounding box center [1099, 474] width 132 height 29
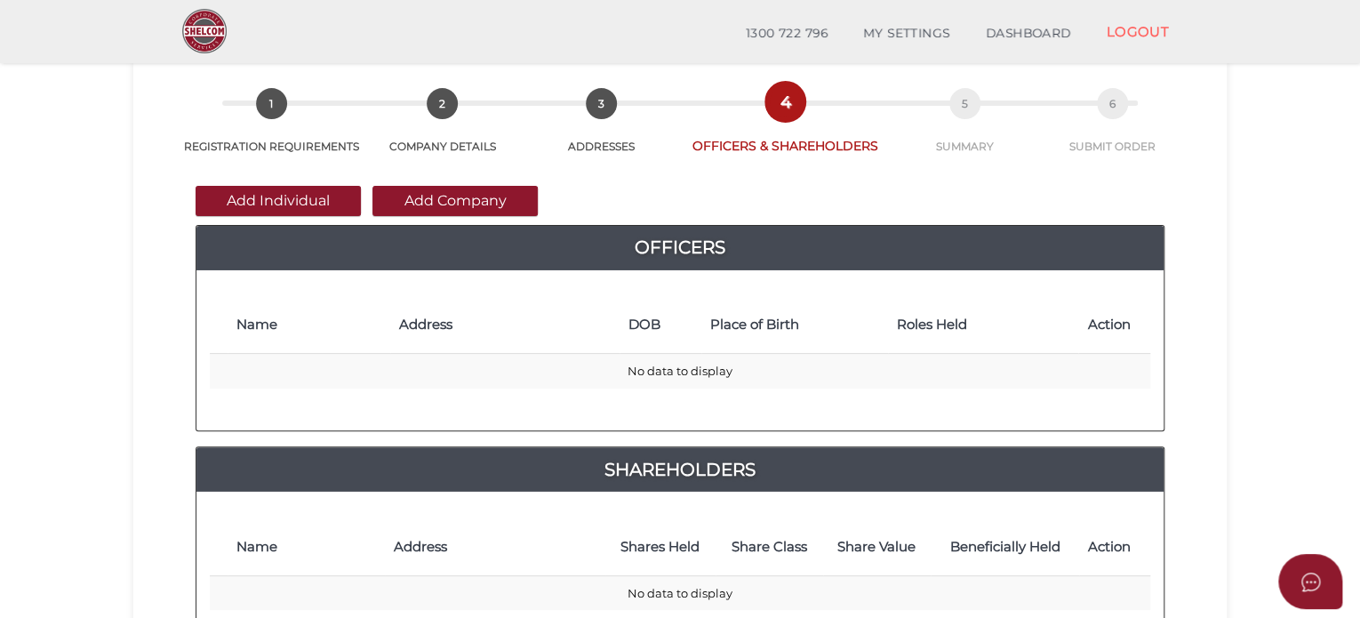
scroll to position [82, 0]
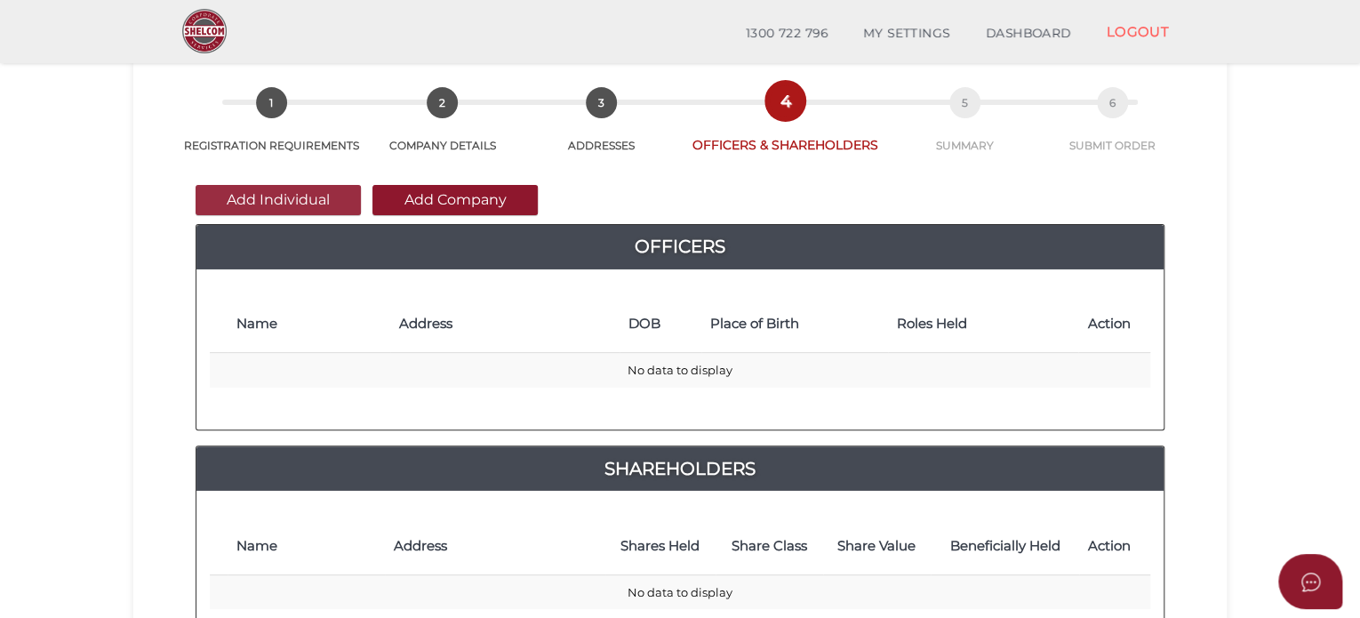
click at [293, 202] on button "Add Individual" at bounding box center [278, 200] width 165 height 30
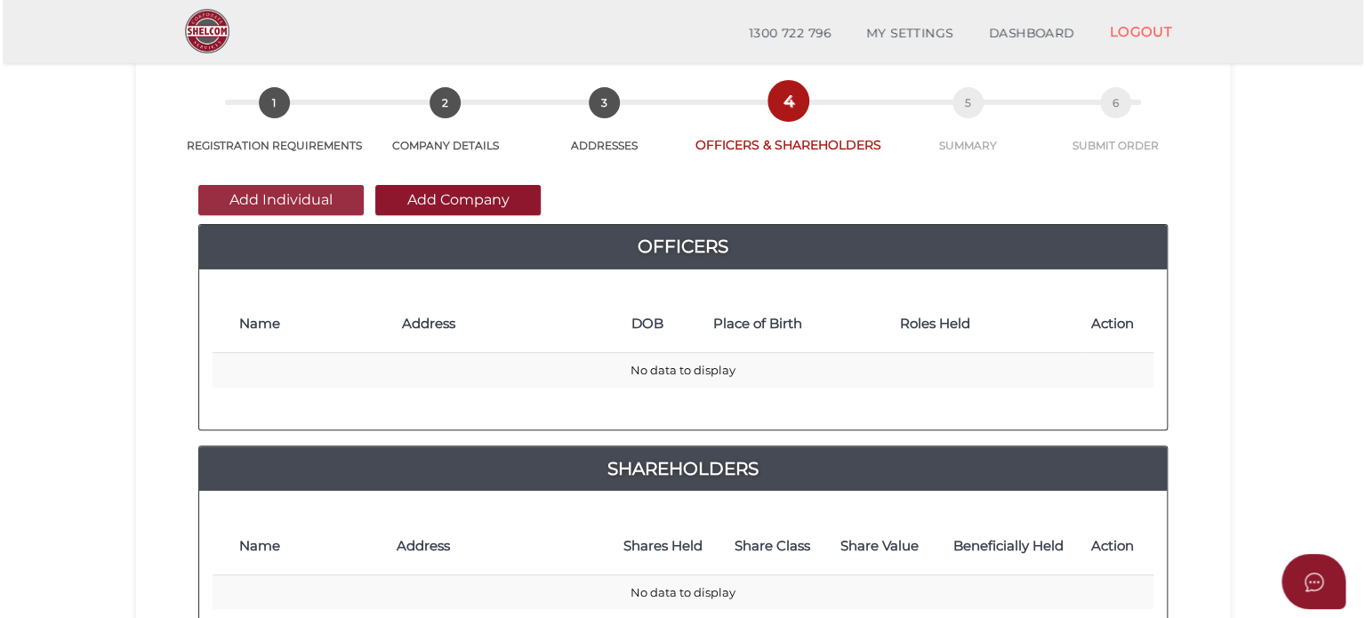
scroll to position [0, 0]
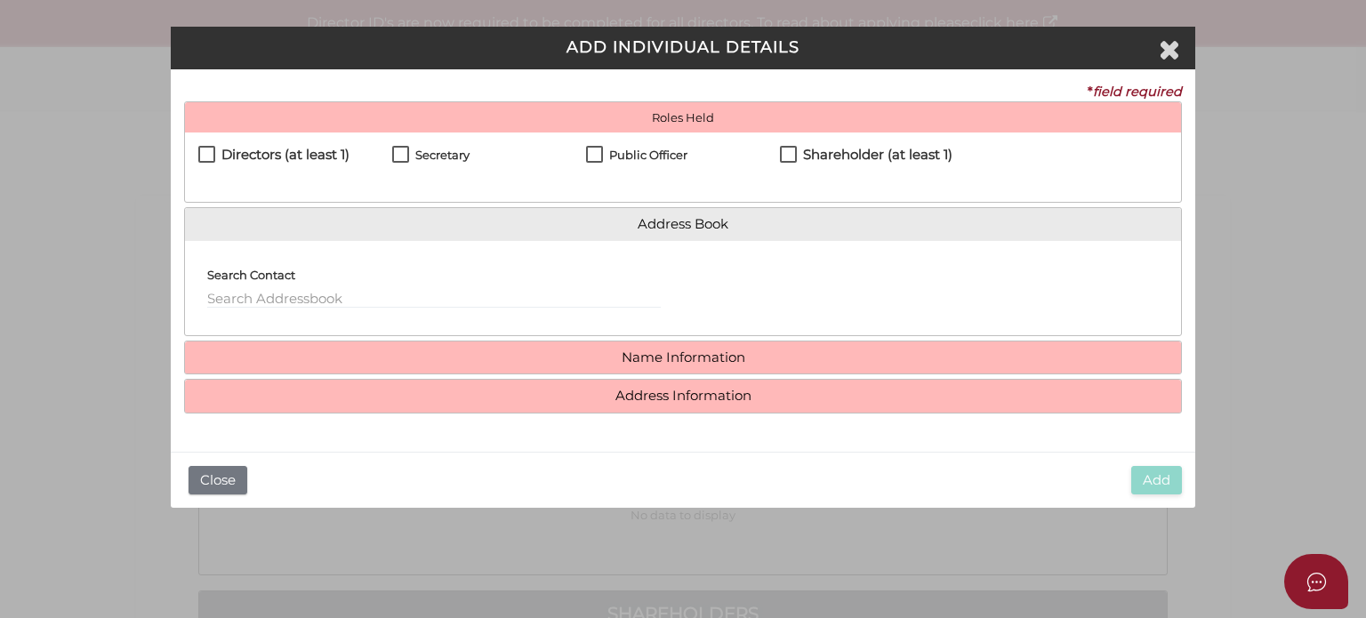
click at [202, 157] on label "Directors (at least 1)" at bounding box center [273, 159] width 151 height 22
checkbox input "true"
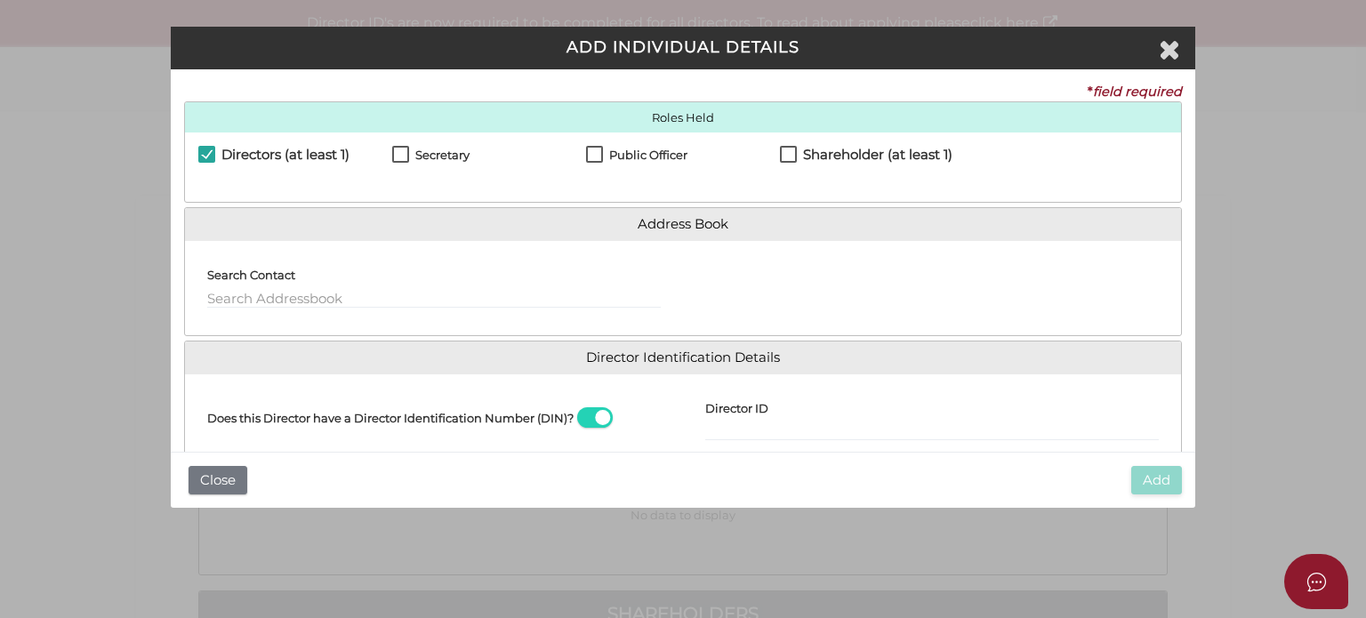
click at [397, 152] on label "Secretary" at bounding box center [430, 159] width 77 height 22
checkbox input "true"
click at [594, 153] on label "Public Officer" at bounding box center [636, 159] width 101 height 22
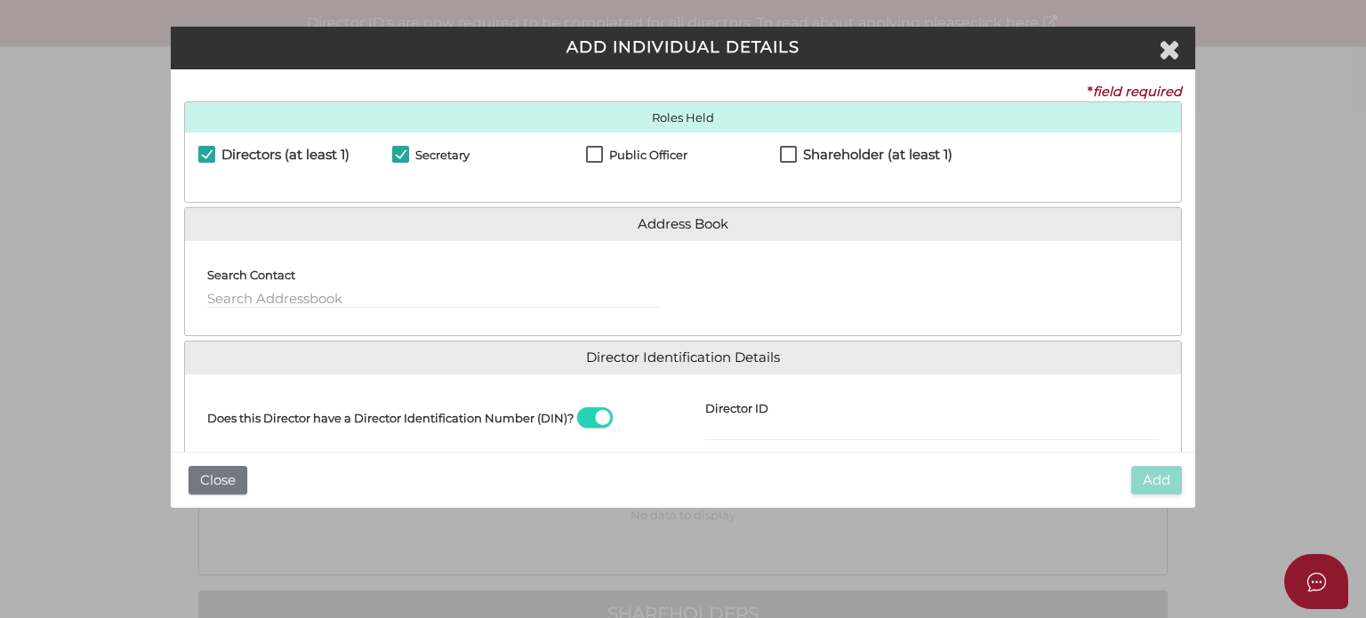
checkbox input "true"
click at [793, 152] on label "Shareholder (at least 1)" at bounding box center [866, 159] width 172 height 22
checkbox input "true"
click at [301, 299] on input "text" at bounding box center [433, 299] width 453 height 20
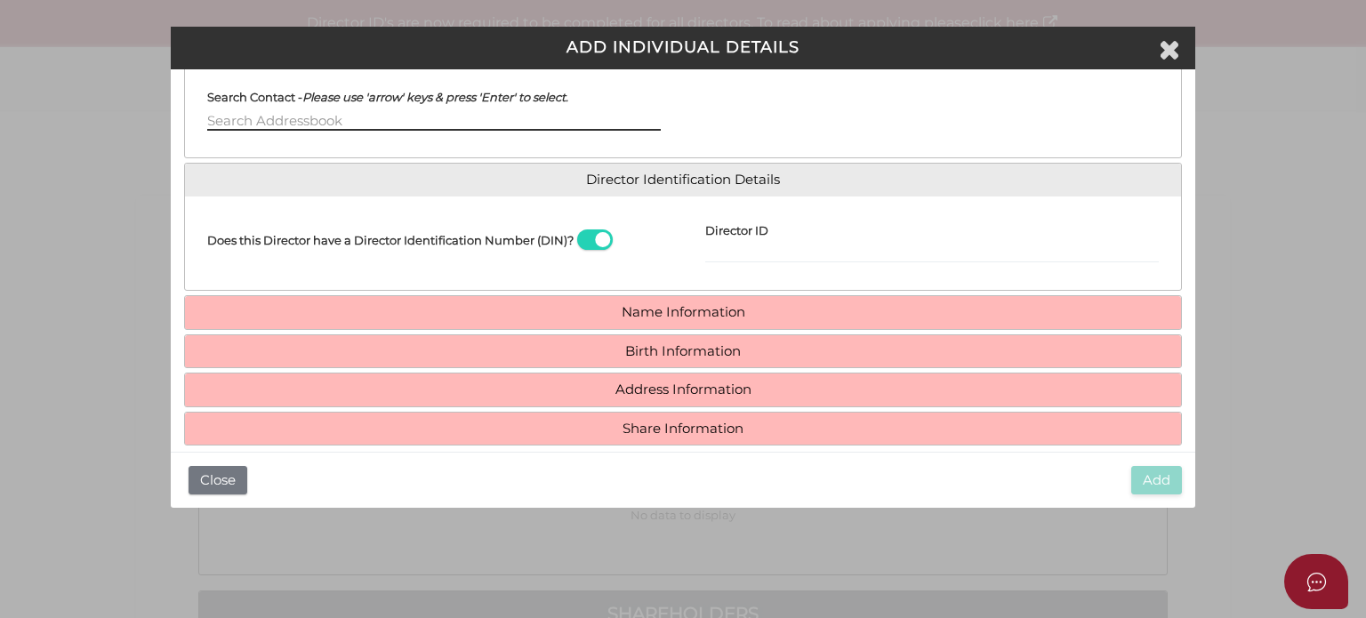
scroll to position [192, 0]
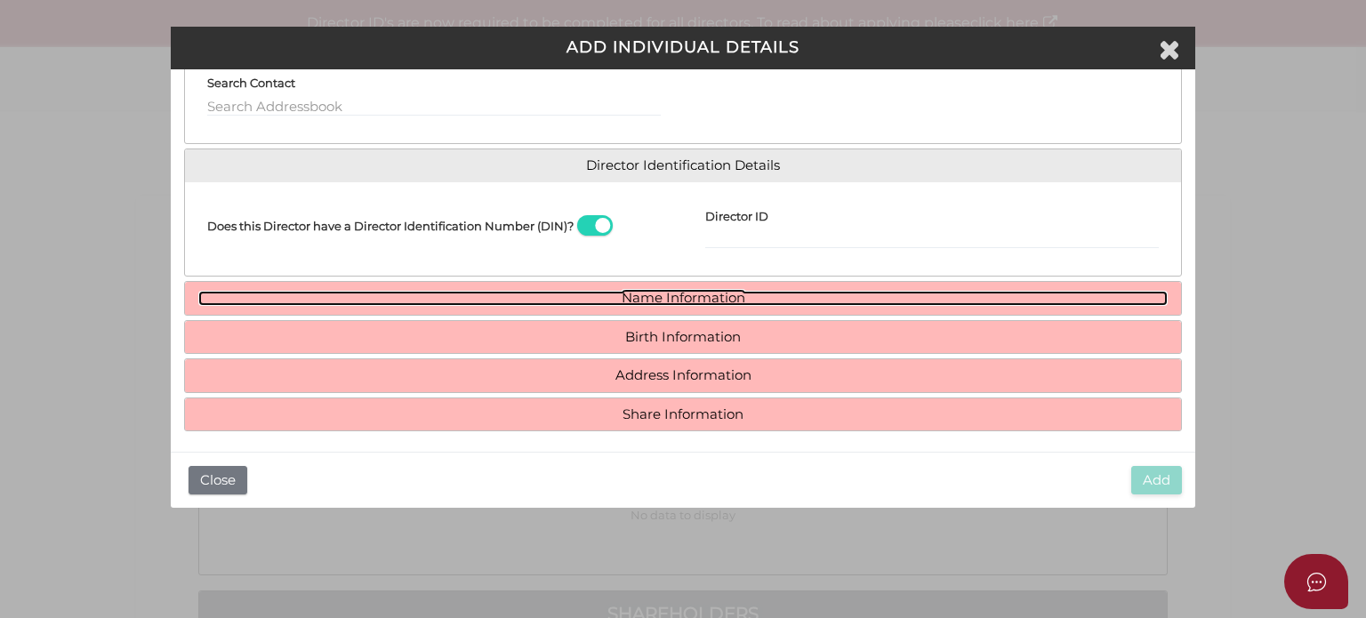
click at [687, 291] on link "Name Information" at bounding box center [682, 298] width 969 height 15
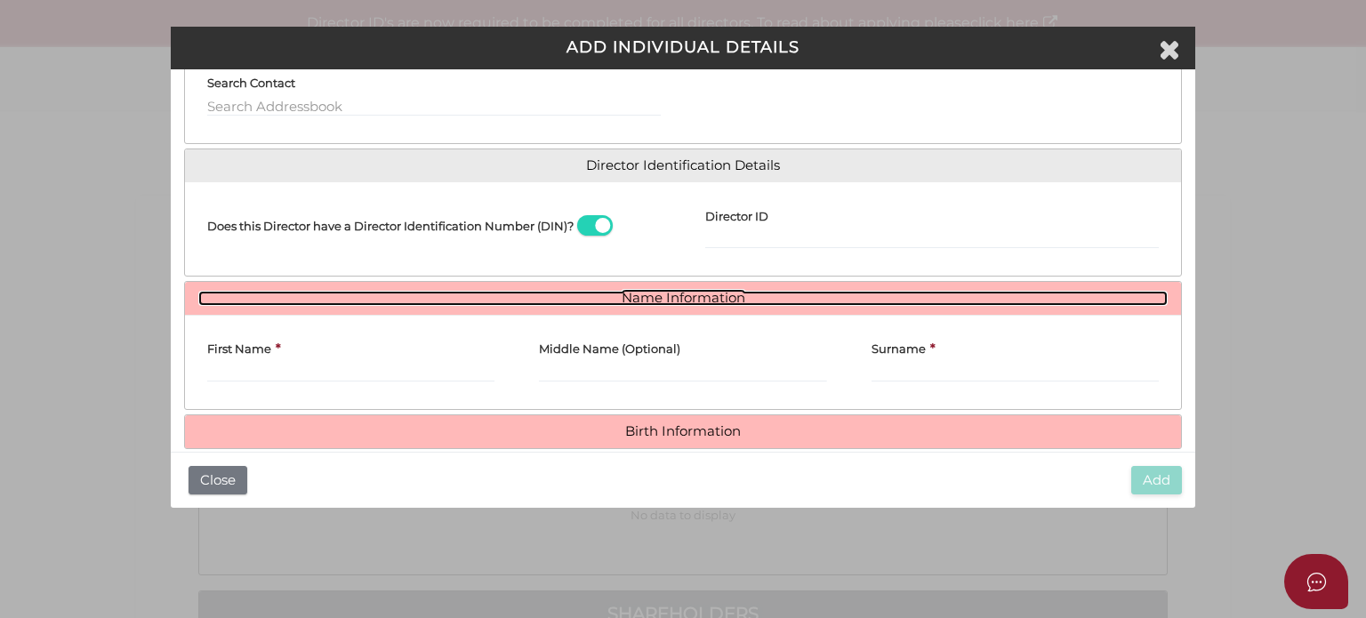
scroll to position [266, 0]
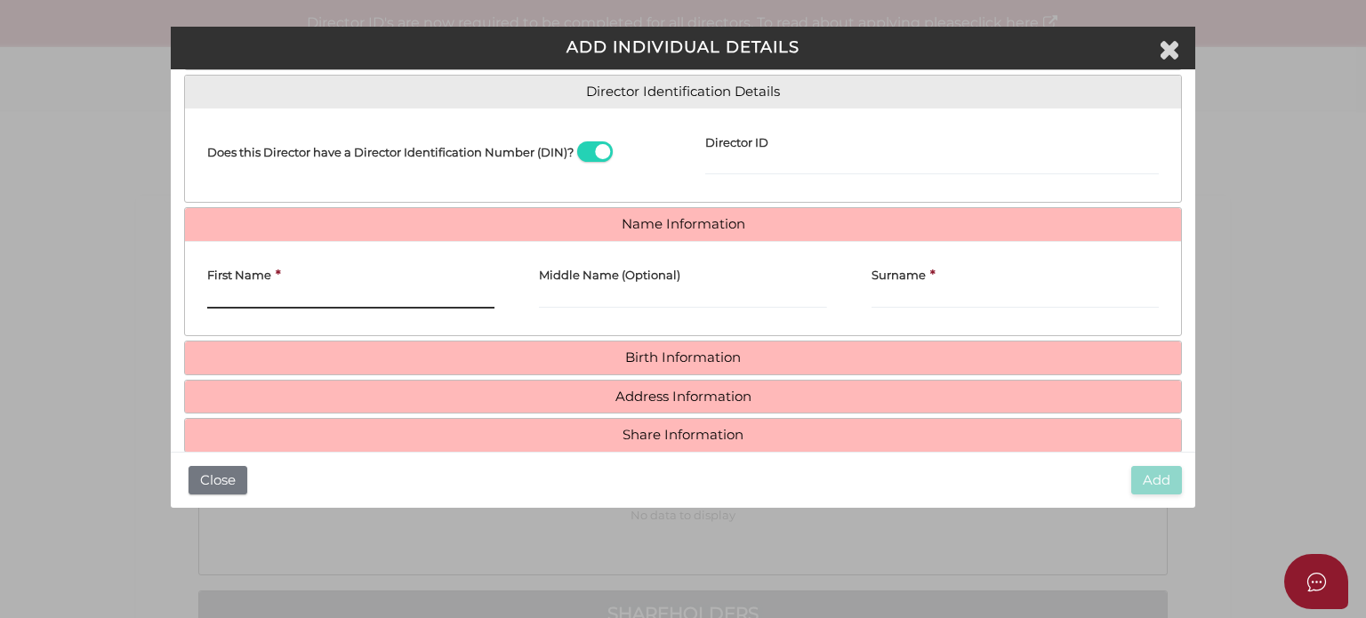
click at [344, 290] on input "First Name" at bounding box center [350, 299] width 287 height 20
paste input "MOHAMMAD"
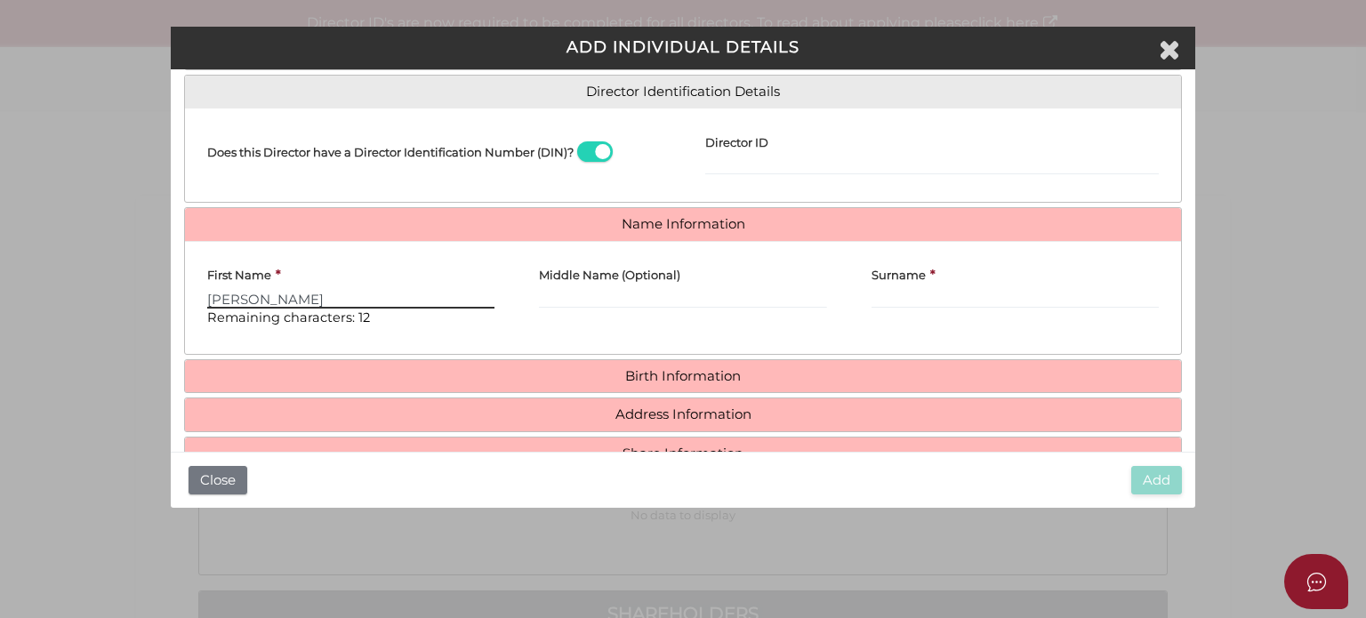
type input "MOHAMMAD"
click at [933, 298] on input "Surname" at bounding box center [1014, 299] width 287 height 20
paste input "EMAMINEZHAD"
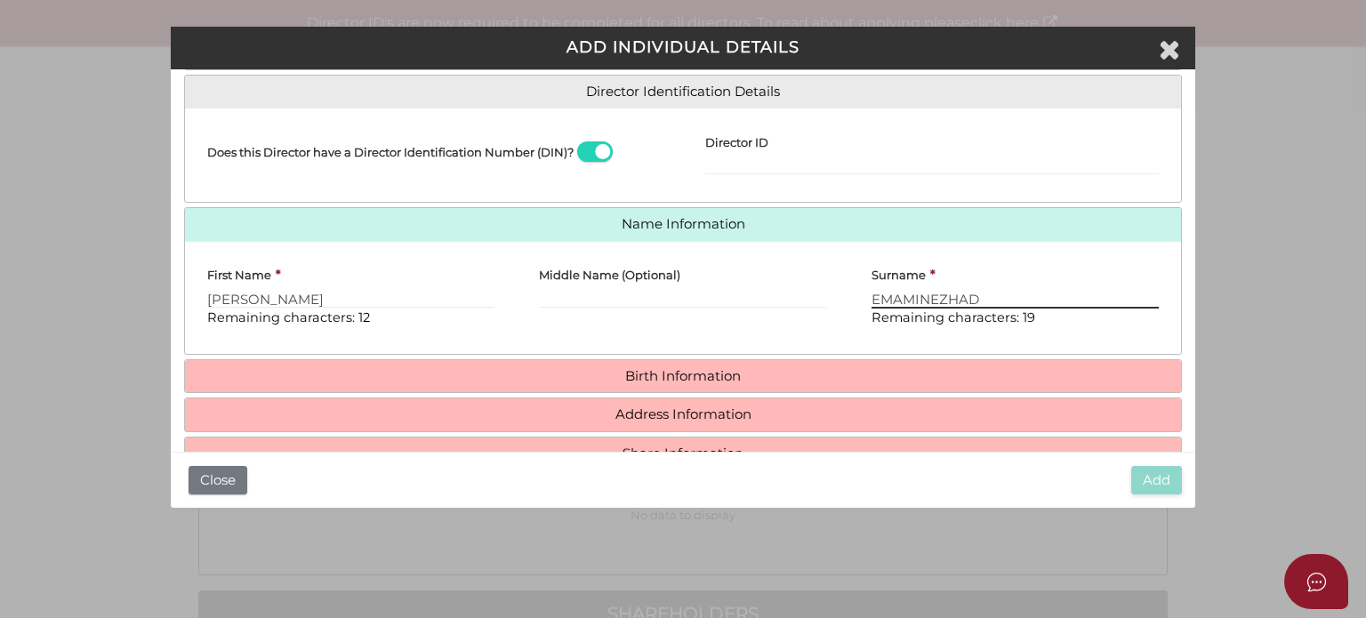
type input "EMAMINEZHAD"
click at [889, 330] on div "Surname * EMAMINEZHAD Remaining characters: 19" at bounding box center [1015, 297] width 332 height 85
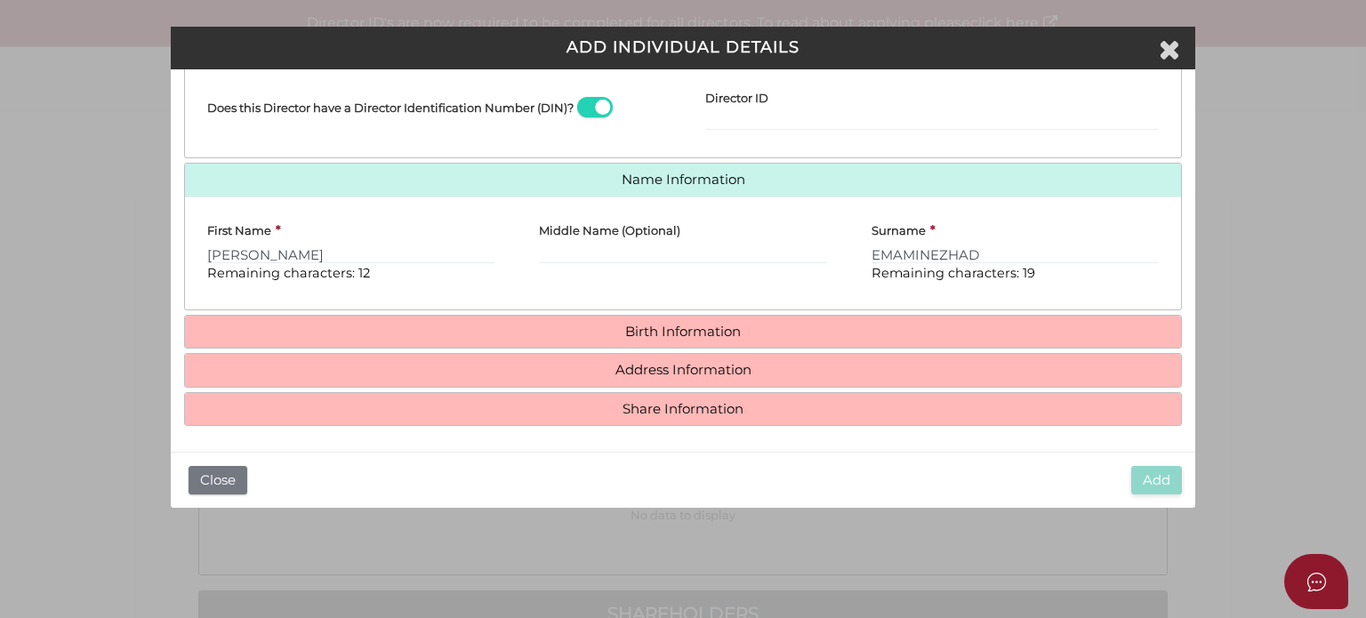
scroll to position [309, 0]
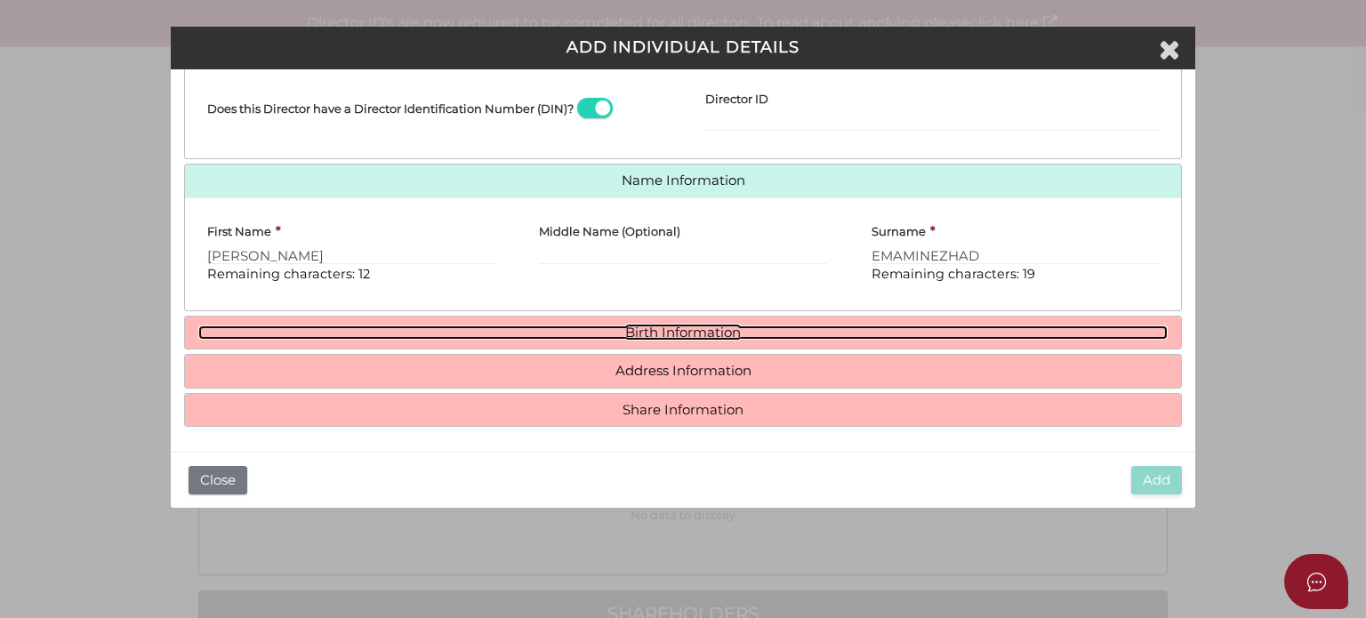
click at [733, 326] on link "Birth Information" at bounding box center [682, 332] width 969 height 15
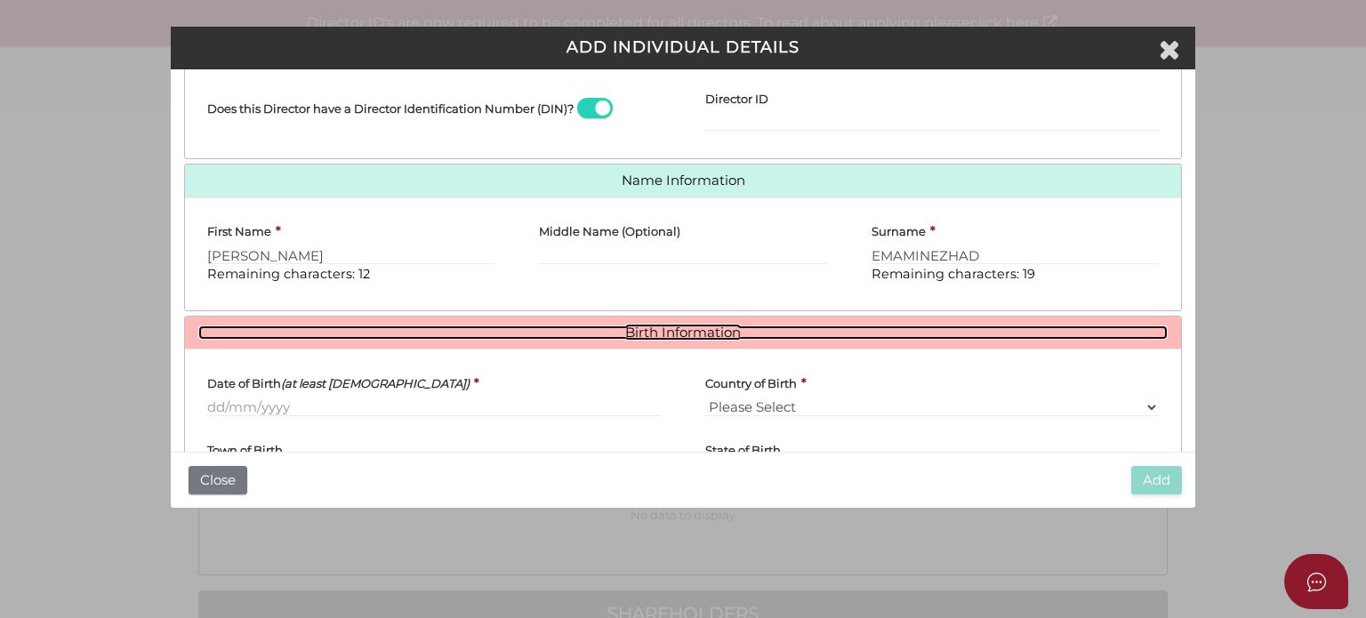
scroll to position [356, 0]
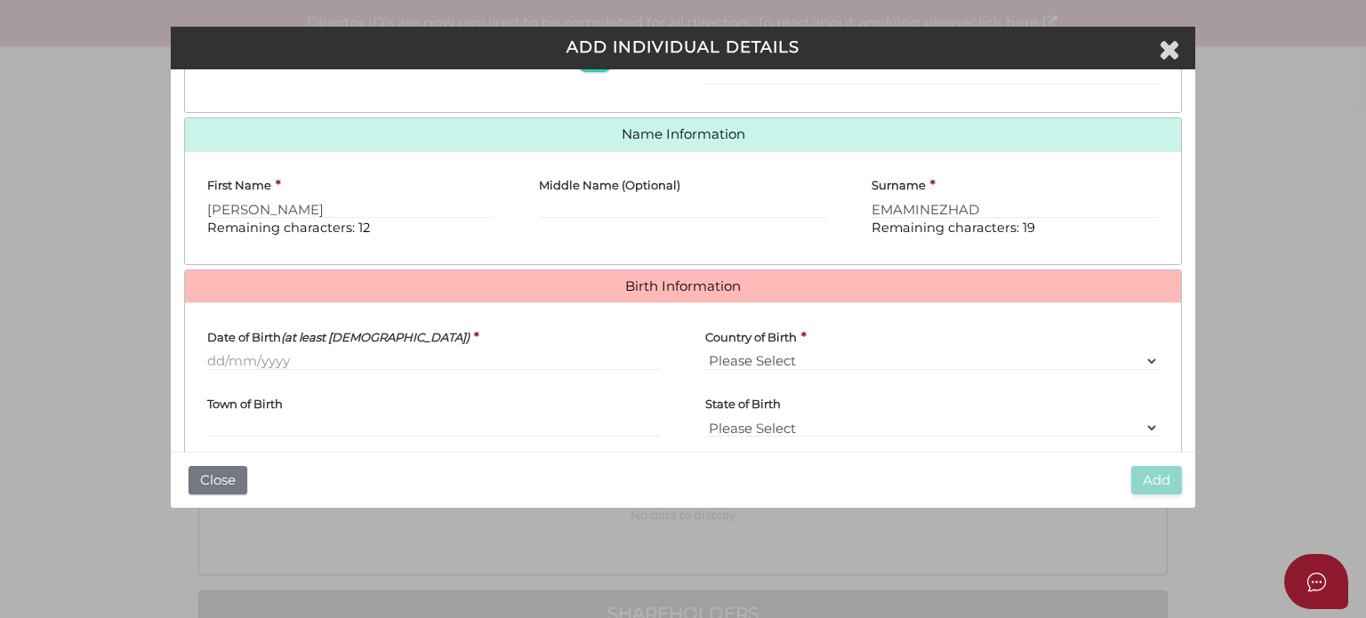
click at [313, 347] on label "Date of Birth (at least 18 years old)" at bounding box center [338, 334] width 262 height 34
click at [313, 351] on input "Date of Birth (at least 18 years old)" at bounding box center [433, 361] width 453 height 20
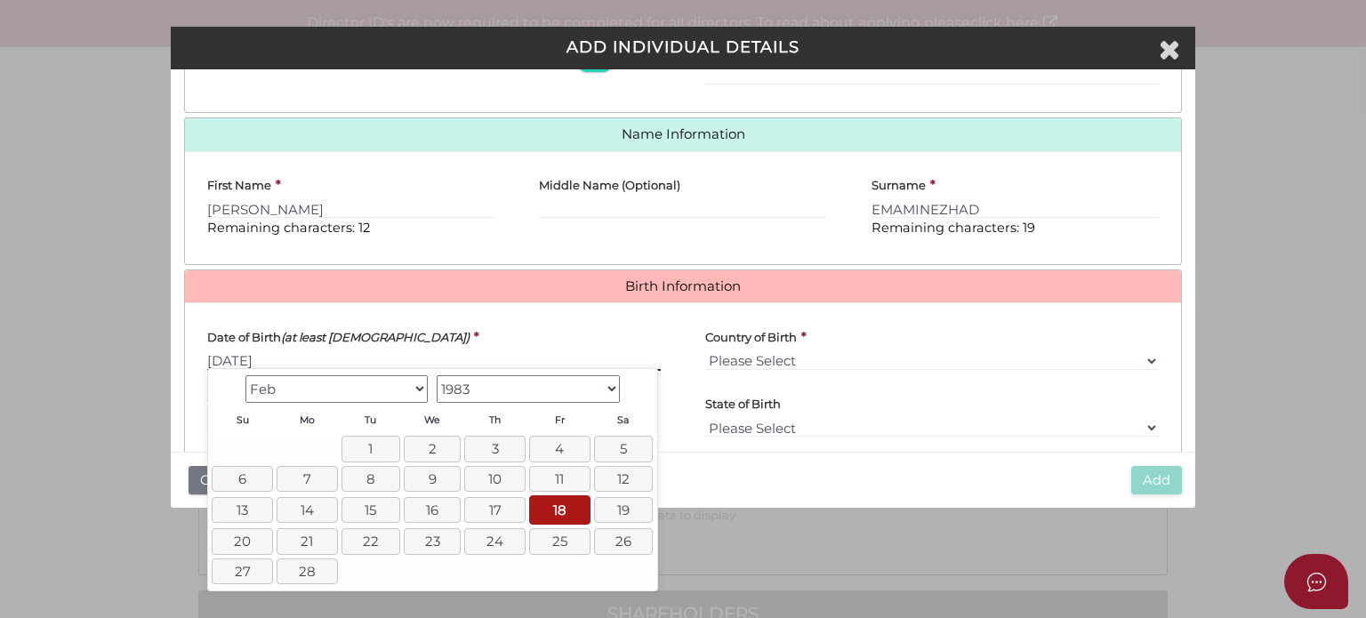
type input "[DATE]"
click at [779, 502] on div "Add Close" at bounding box center [683, 480] width 1024 height 57
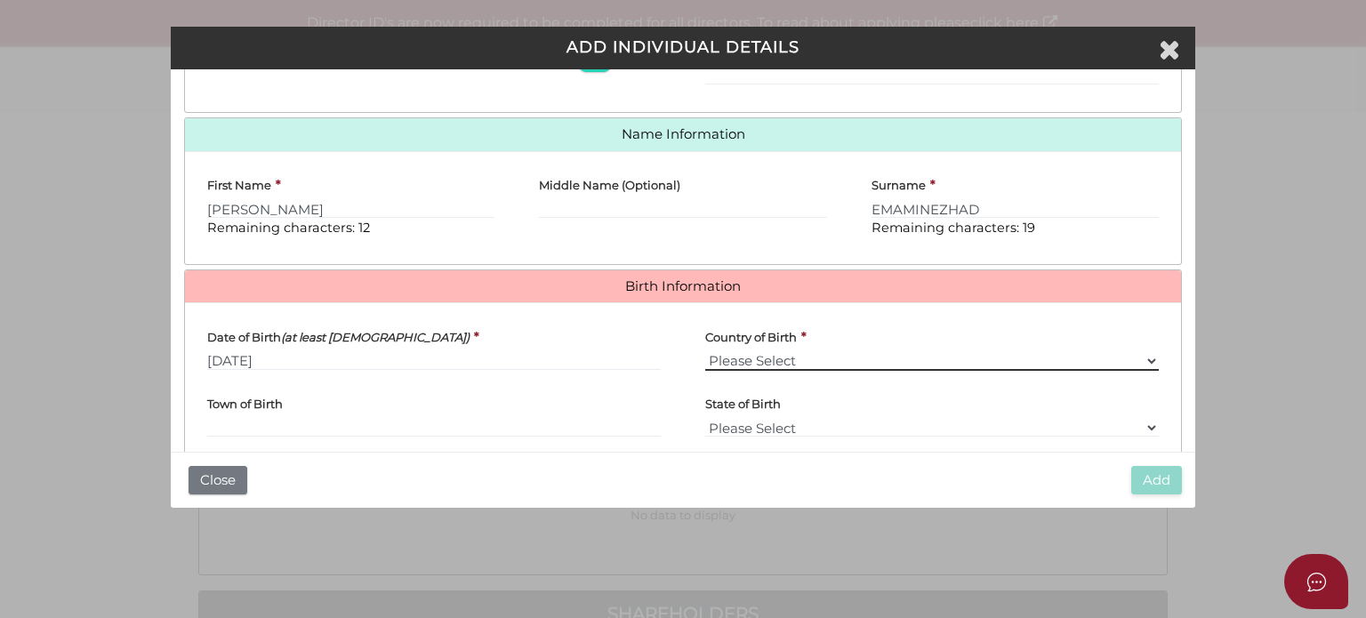
click at [785, 356] on select "Please Select v Australia Afghanistan Albania Algeria American Samoa Andorra An…" at bounding box center [931, 361] width 453 height 20
select select "Iran, [DEMOGRAPHIC_DATA] Republic of"
click at [705, 351] on select "Please Select v Australia Afghanistan Albania Algeria American Samoa Andorra An…" at bounding box center [931, 361] width 453 height 20
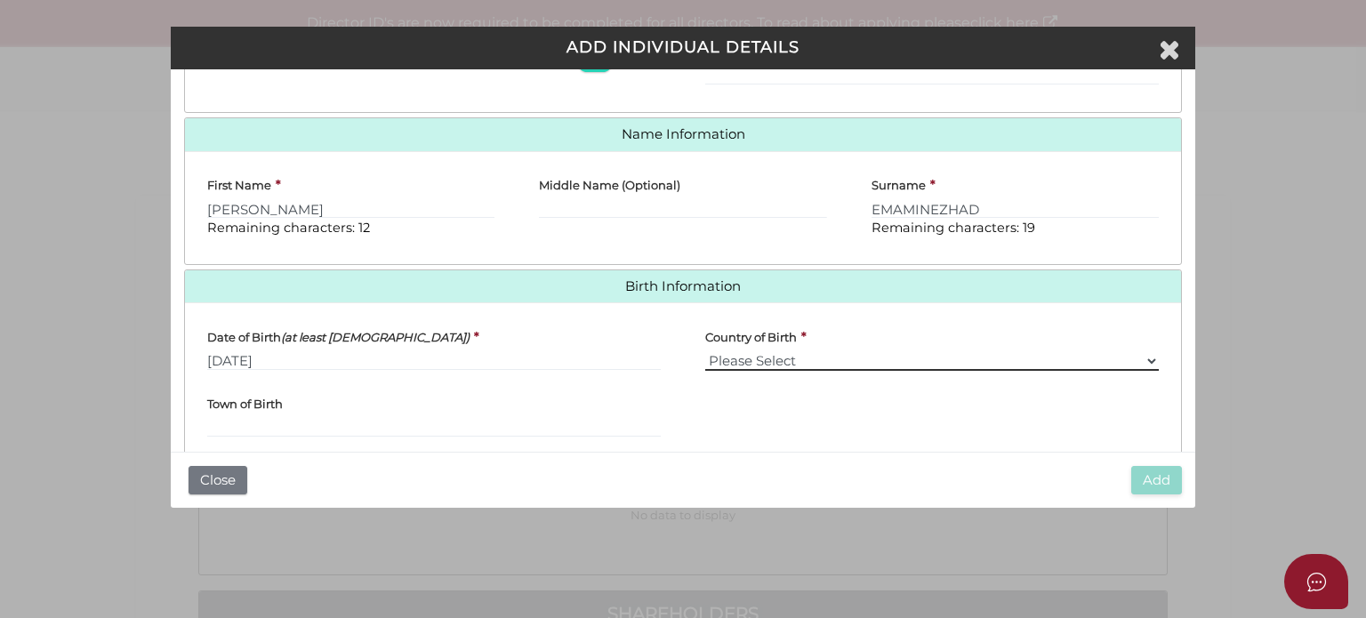
scroll to position [472, 0]
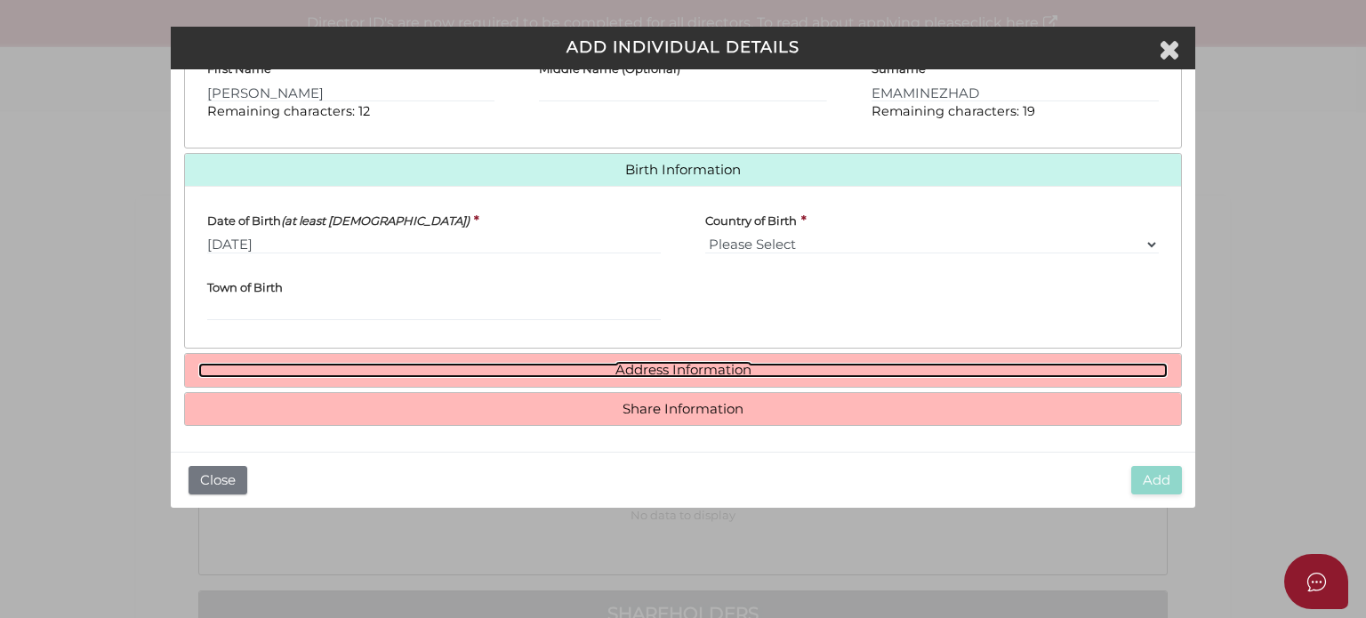
click at [624, 365] on link "Address Information" at bounding box center [682, 370] width 969 height 15
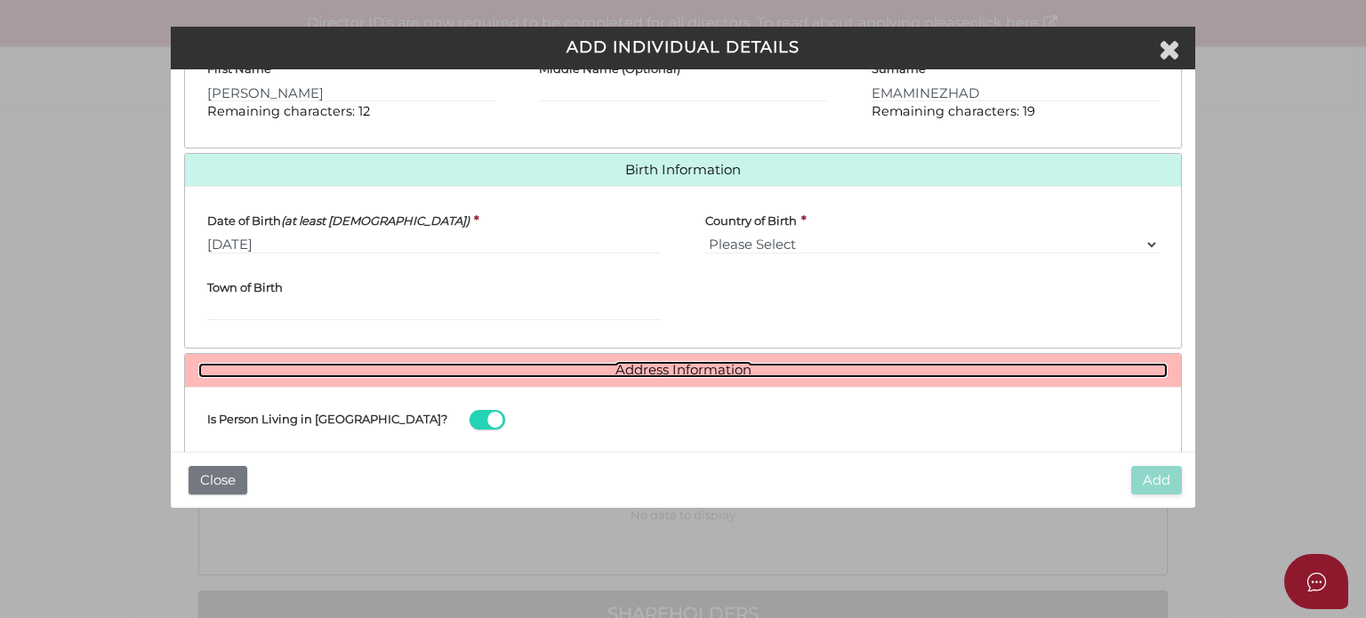
scroll to position [737, 0]
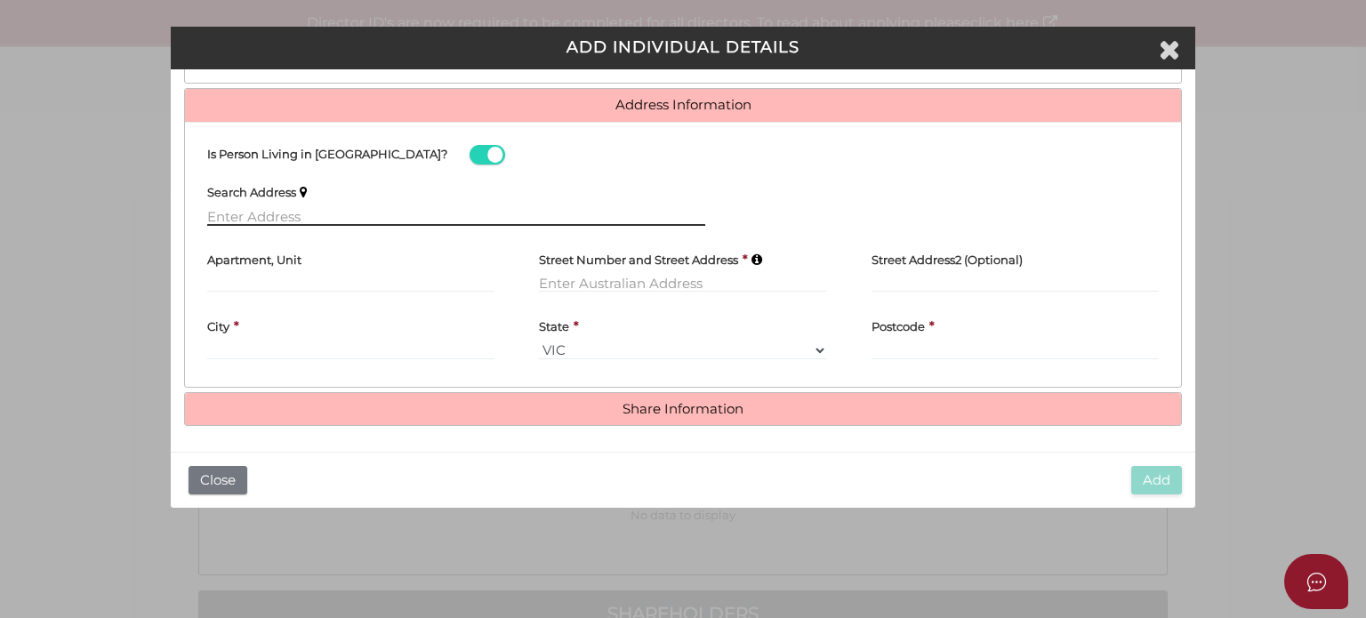
click at [302, 209] on input "text" at bounding box center [456, 216] width 498 height 20
paste input "1 Vista Ct BOX HILL NORTH VIC 3129 Australia"
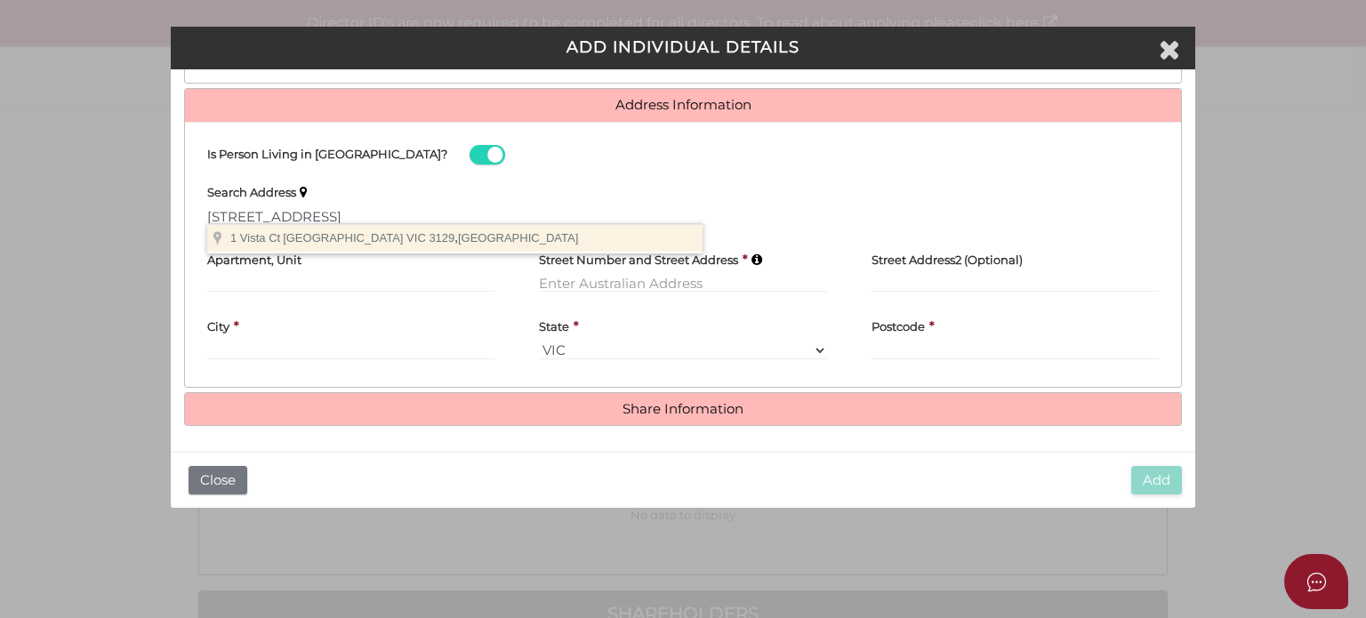
type input "1 Vista Ct, Box Hill North VIC 3129, Australia"
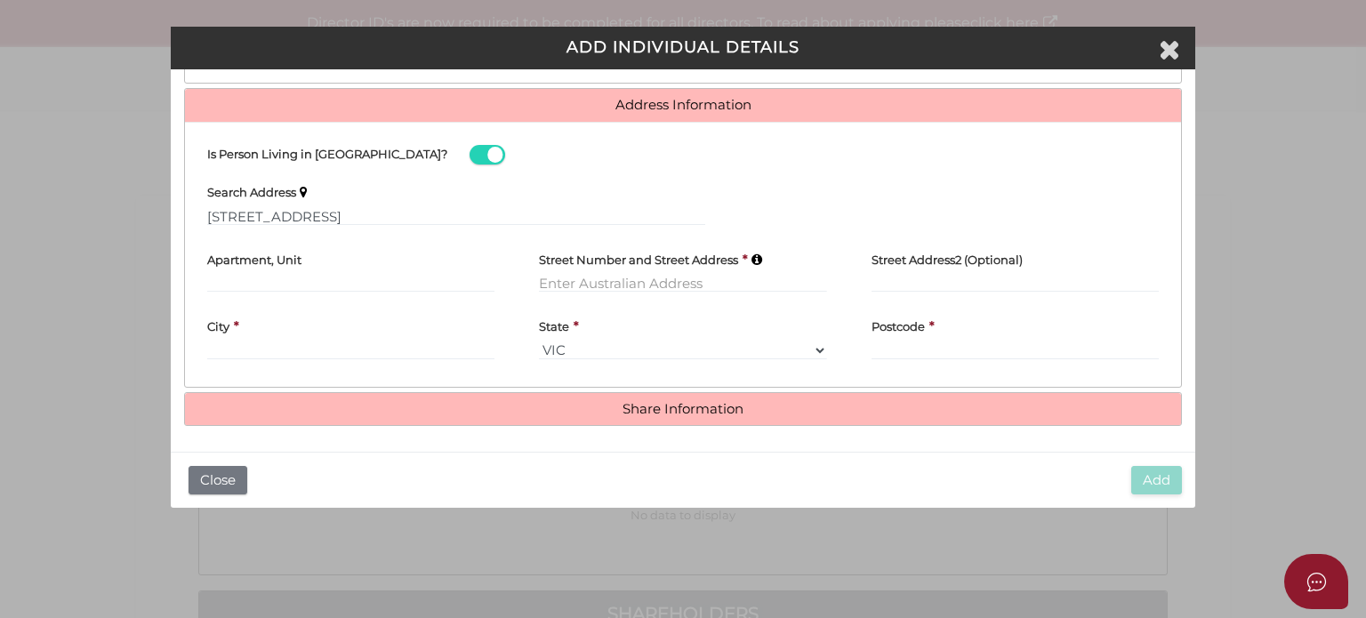
type input "1 Vista Court"
type input "Box Hill North"
select select "VIC"
type input "3129"
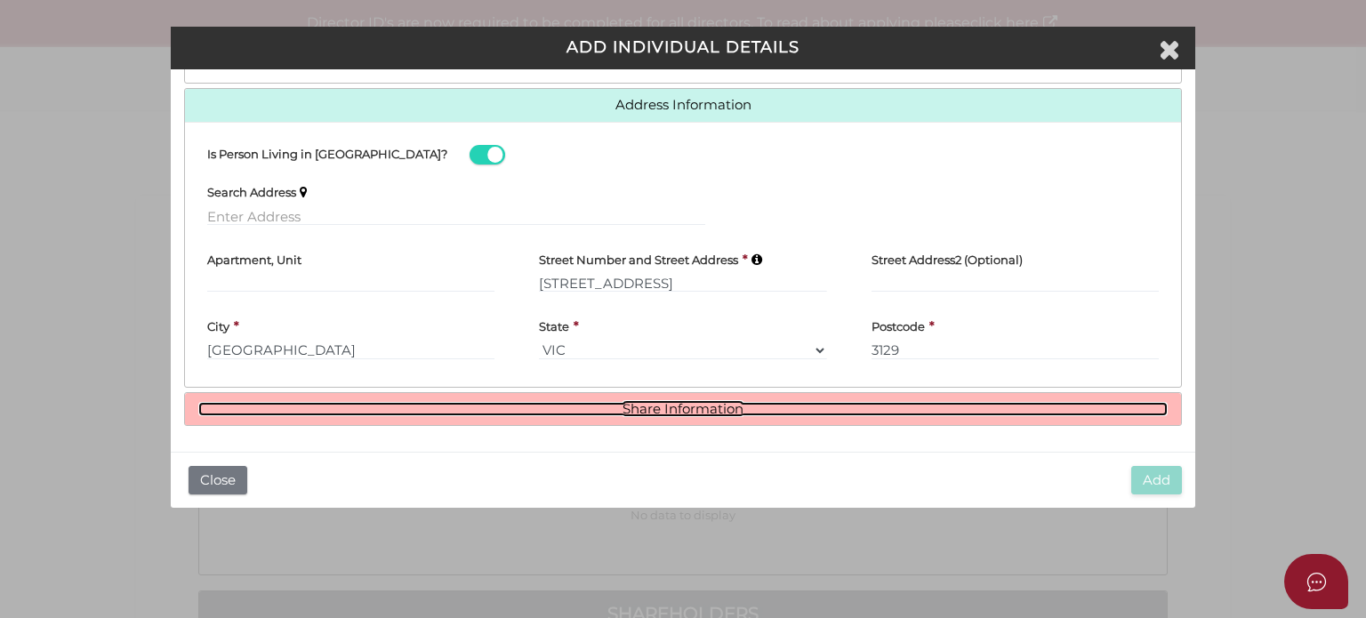
click at [669, 405] on link "Share Information" at bounding box center [682, 409] width 969 height 15
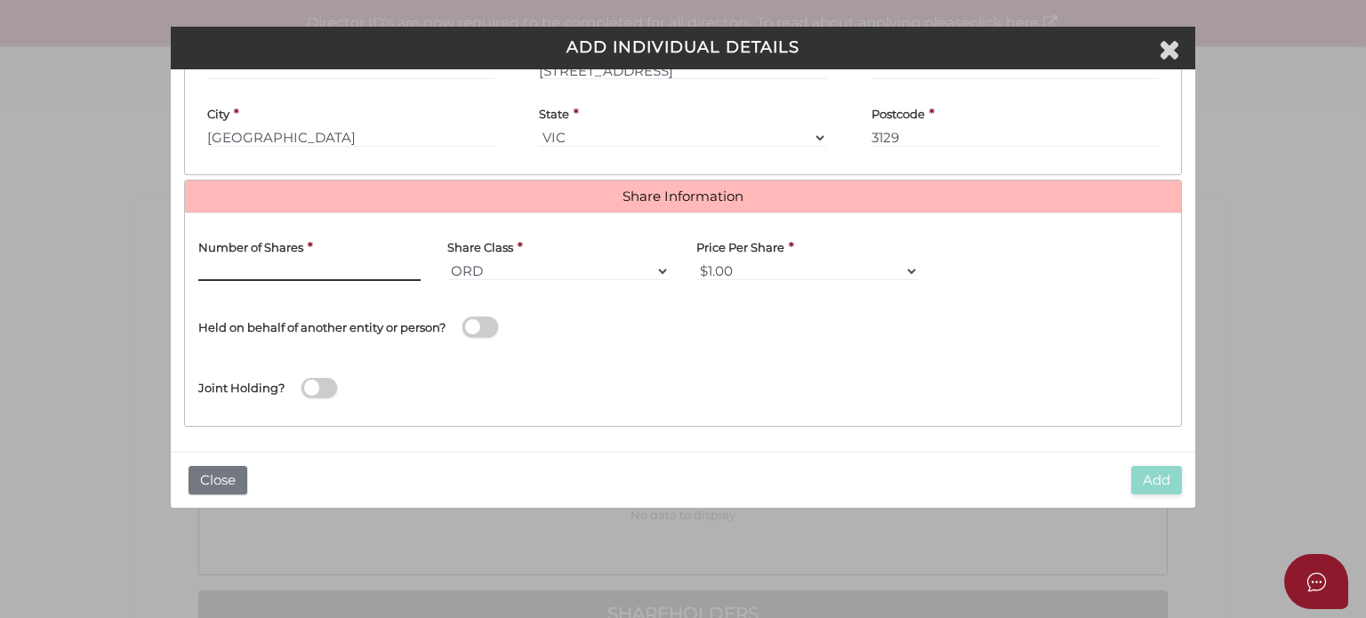
click at [259, 265] on input "text" at bounding box center [309, 271] width 222 height 20
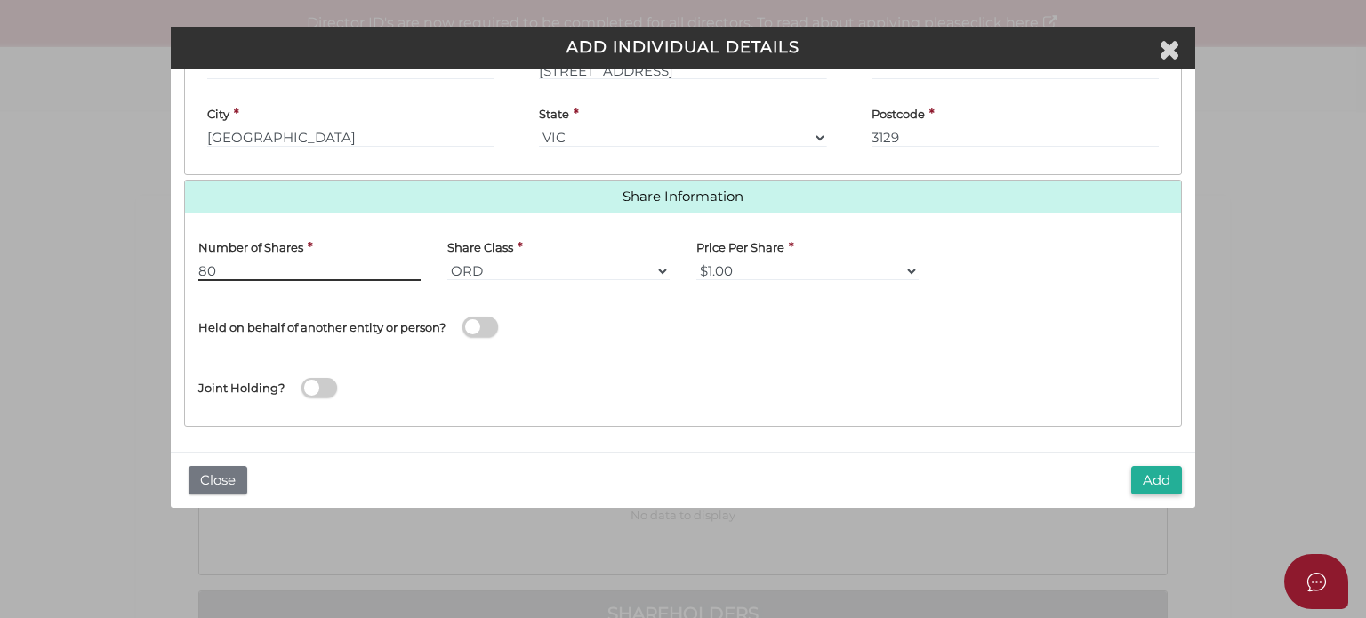
type input "80"
click at [745, 263] on select "$1.00 $0.01 $0.001 $0.0001 $0.10 $0.50 $2.00 $5.00 $10.00 Other" at bounding box center [807, 271] width 222 height 20
click at [696, 261] on select "$1.00 $0.01 $0.001 $0.0001 $0.10 $0.50 $2.00 $5.00 $10.00 Other" at bounding box center [807, 271] width 222 height 20
click at [1152, 482] on button "Add" at bounding box center [1156, 480] width 51 height 29
